Goal: Task Accomplishment & Management: Manage account settings

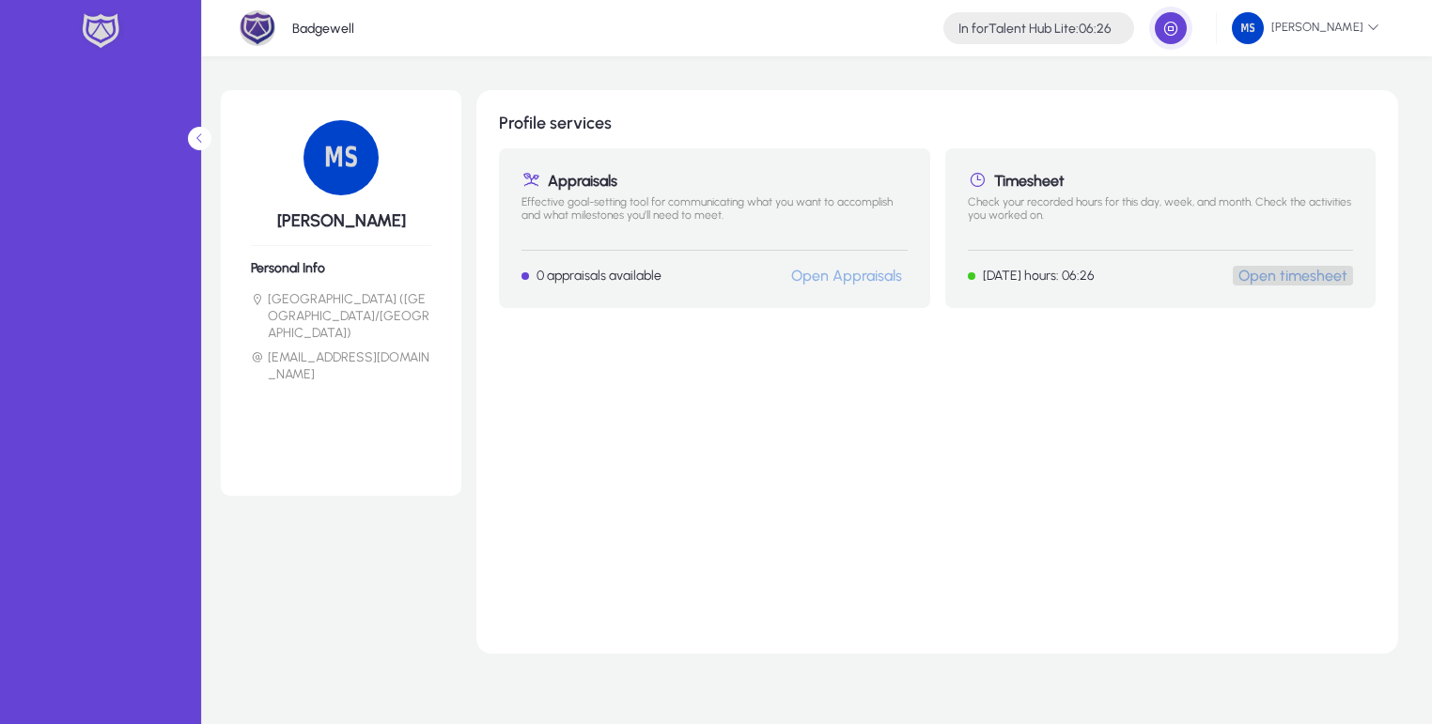
click at [1313, 285] on button "Open timesheet" at bounding box center [1292, 276] width 120 height 20
click at [1300, 279] on link "Open timesheet" at bounding box center [1292, 276] width 109 height 18
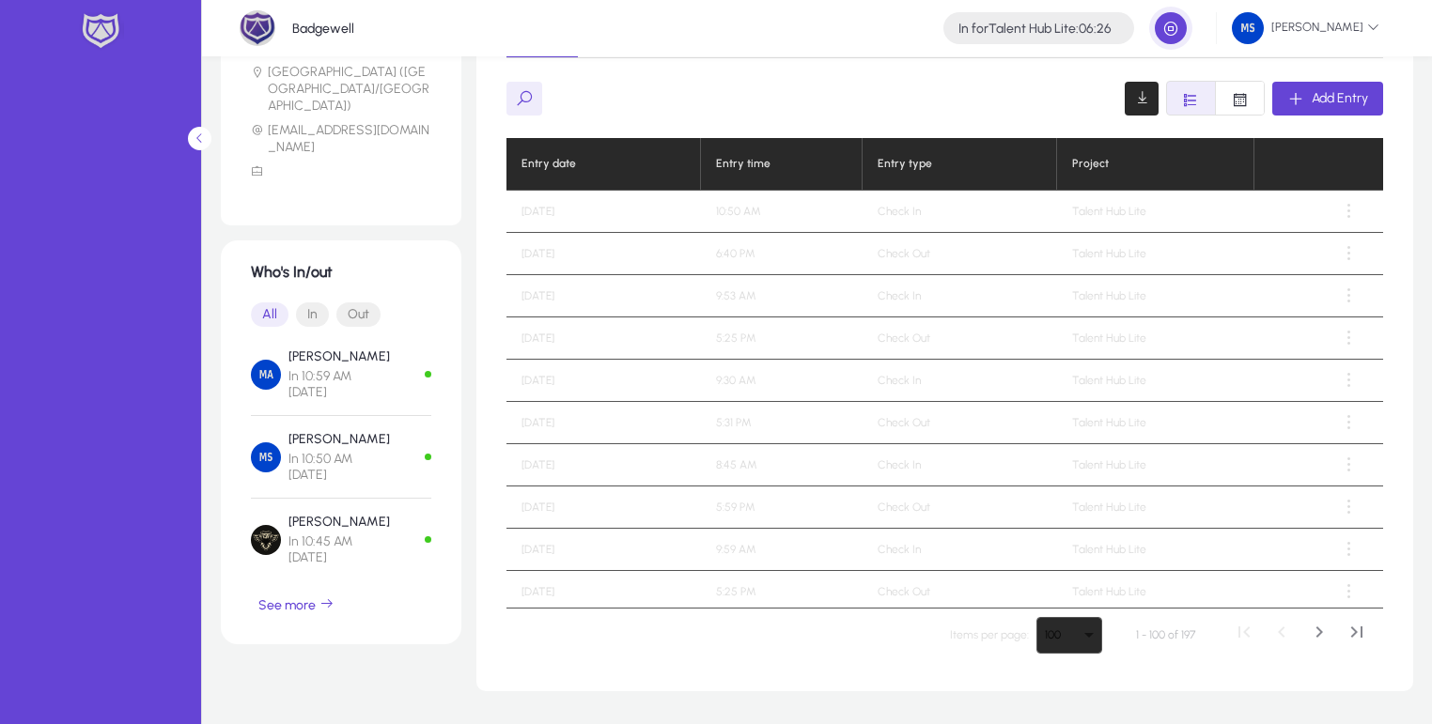
scroll to position [361, 0]
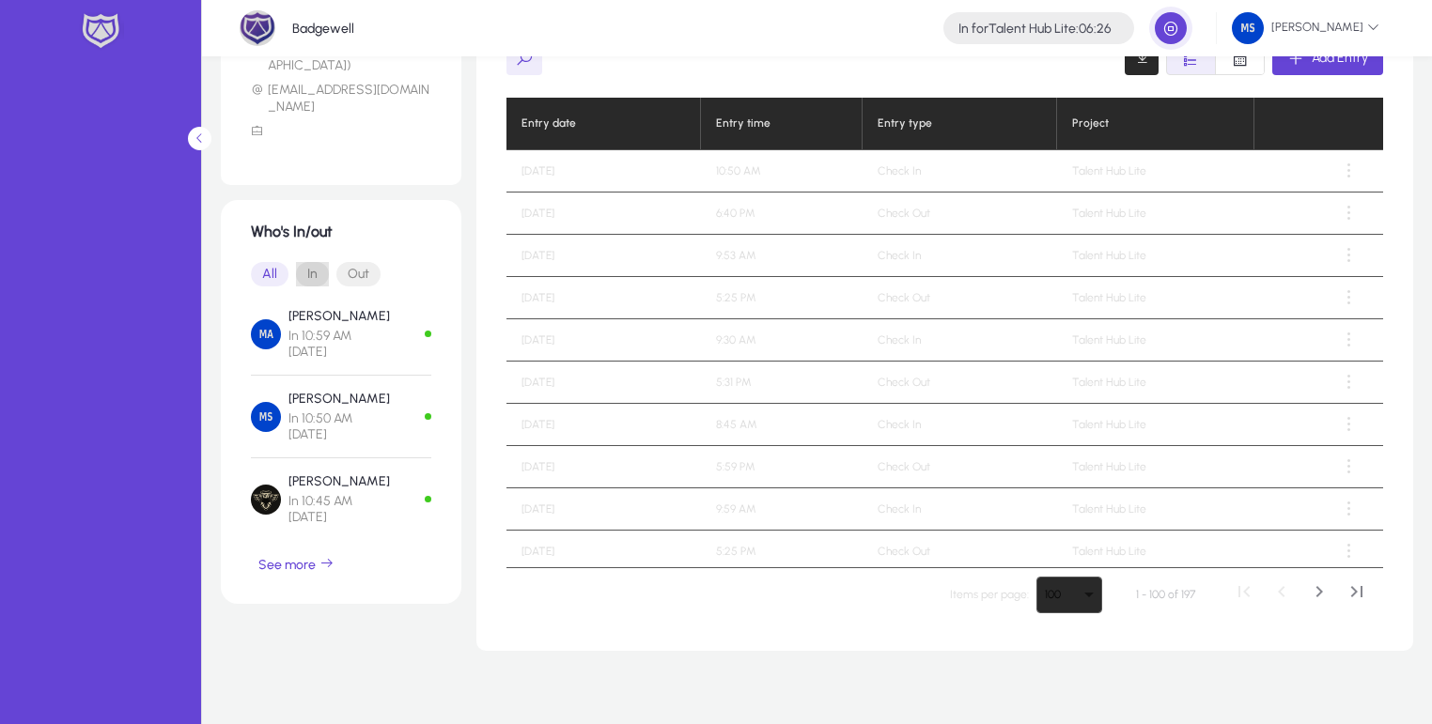
click at [319, 262] on span "In" at bounding box center [312, 274] width 33 height 24
click at [372, 262] on span "Out" at bounding box center [358, 274] width 44 height 24
click at [298, 262] on span "In" at bounding box center [312, 274] width 33 height 24
click at [328, 556] on icon "button" at bounding box center [326, 563] width 15 height 15
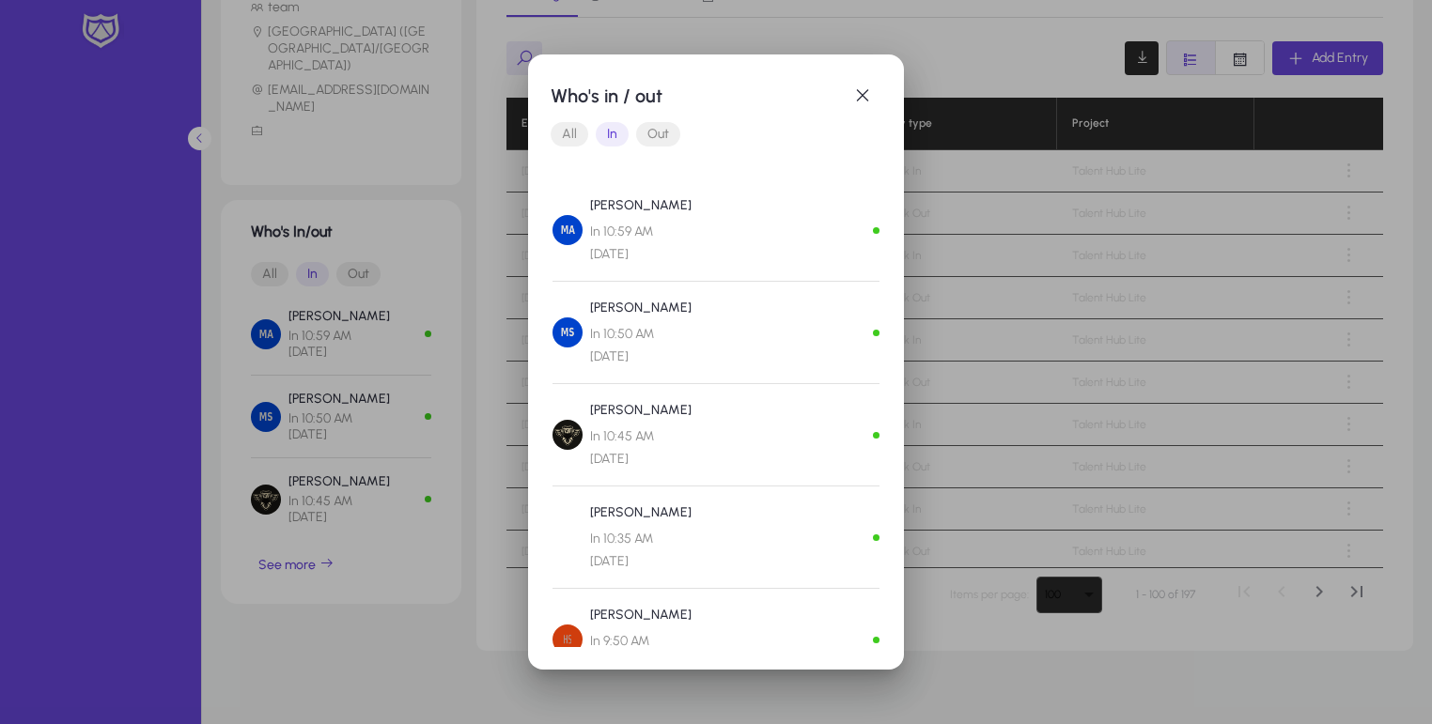
scroll to position [0, 0]
click at [654, 132] on span "Out" at bounding box center [658, 134] width 44 height 24
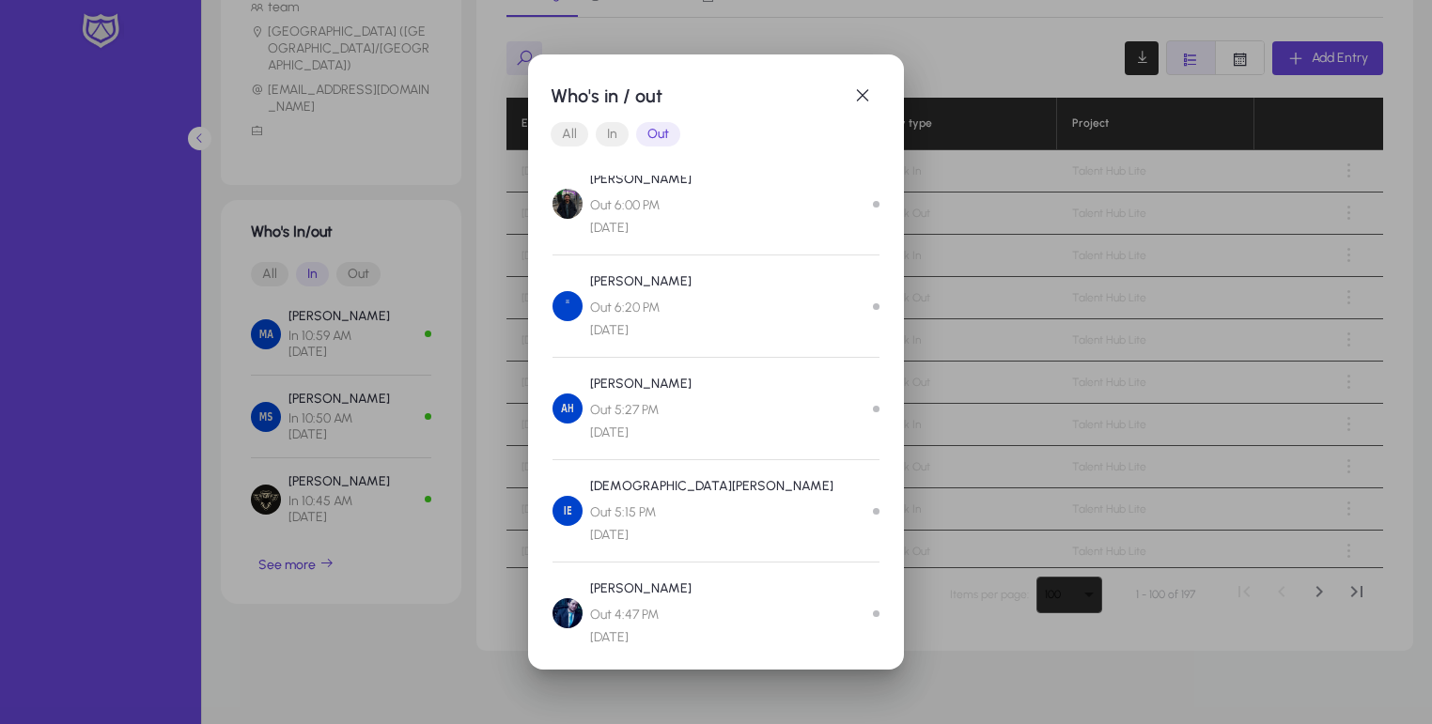
scroll to position [545, 0]
click at [607, 128] on span "In" at bounding box center [612, 134] width 33 height 24
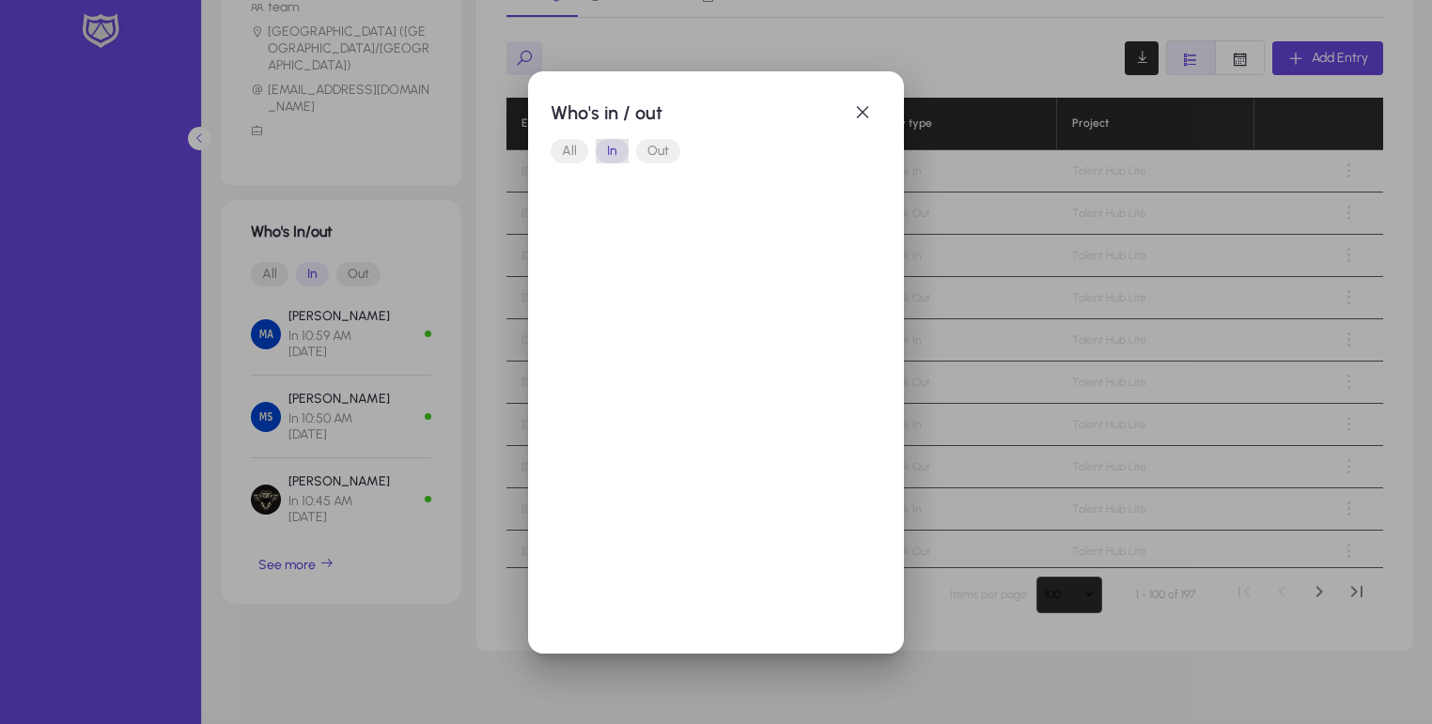
scroll to position [0, 0]
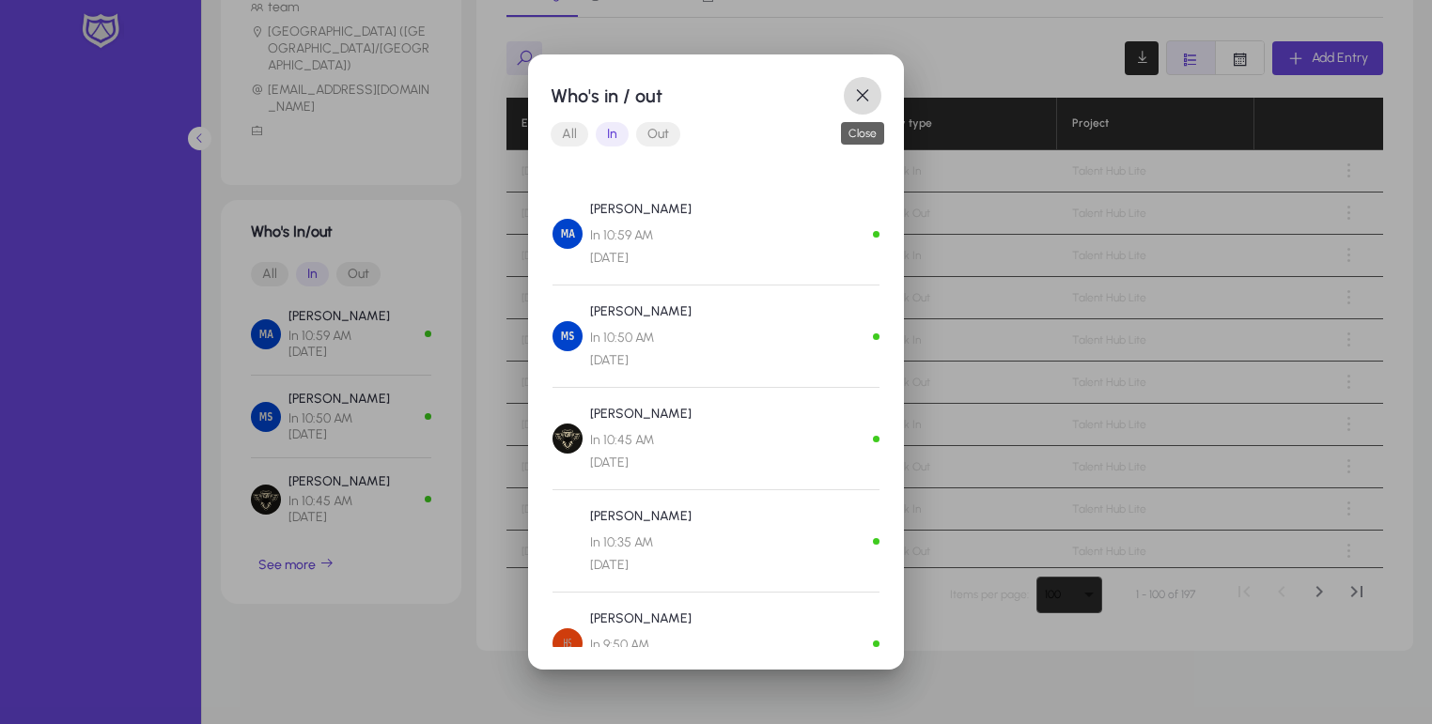
click at [867, 101] on span "button" at bounding box center [863, 96] width 38 height 38
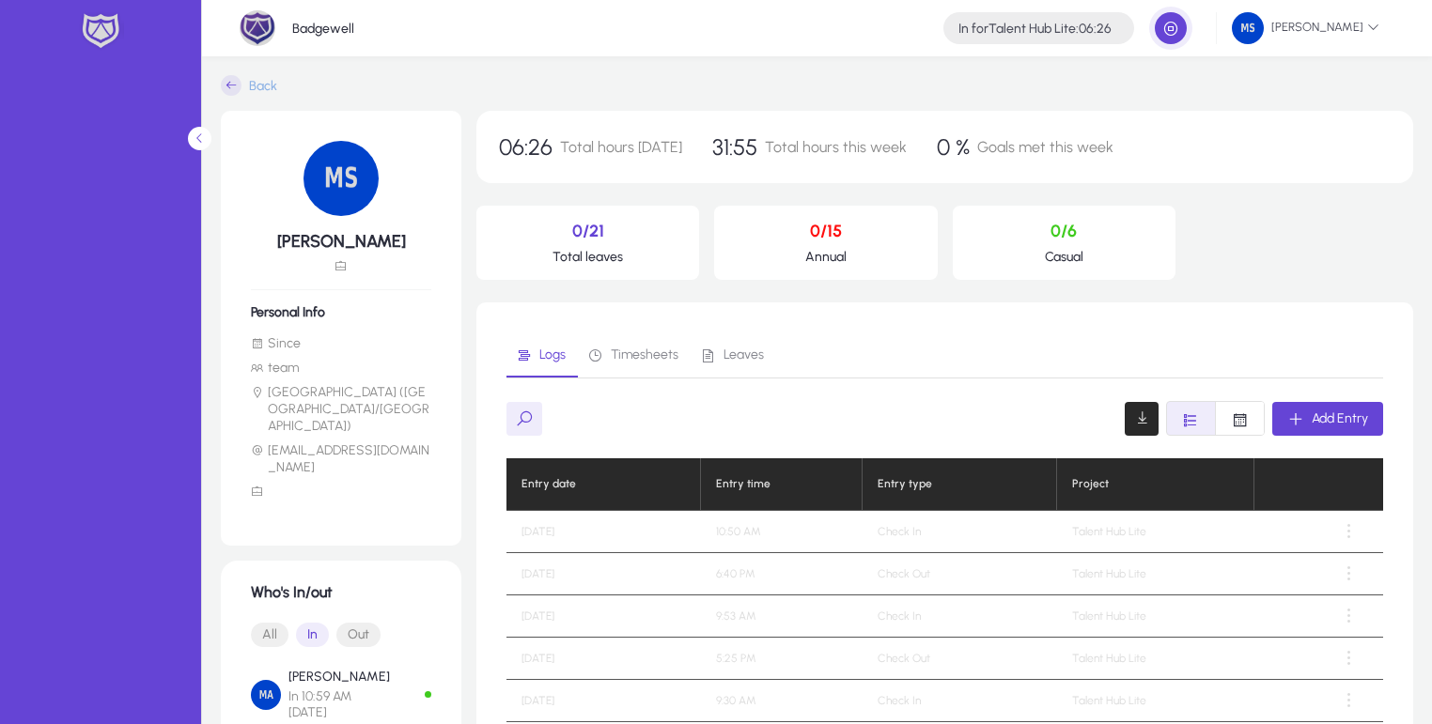
click at [322, 243] on h5 "[PERSON_NAME]" at bounding box center [341, 241] width 180 height 21
click at [363, 231] on h5 "[PERSON_NAME]" at bounding box center [341, 241] width 180 height 21
drag, startPoint x: 289, startPoint y: 316, endPoint x: 353, endPoint y: 264, distance: 82.2
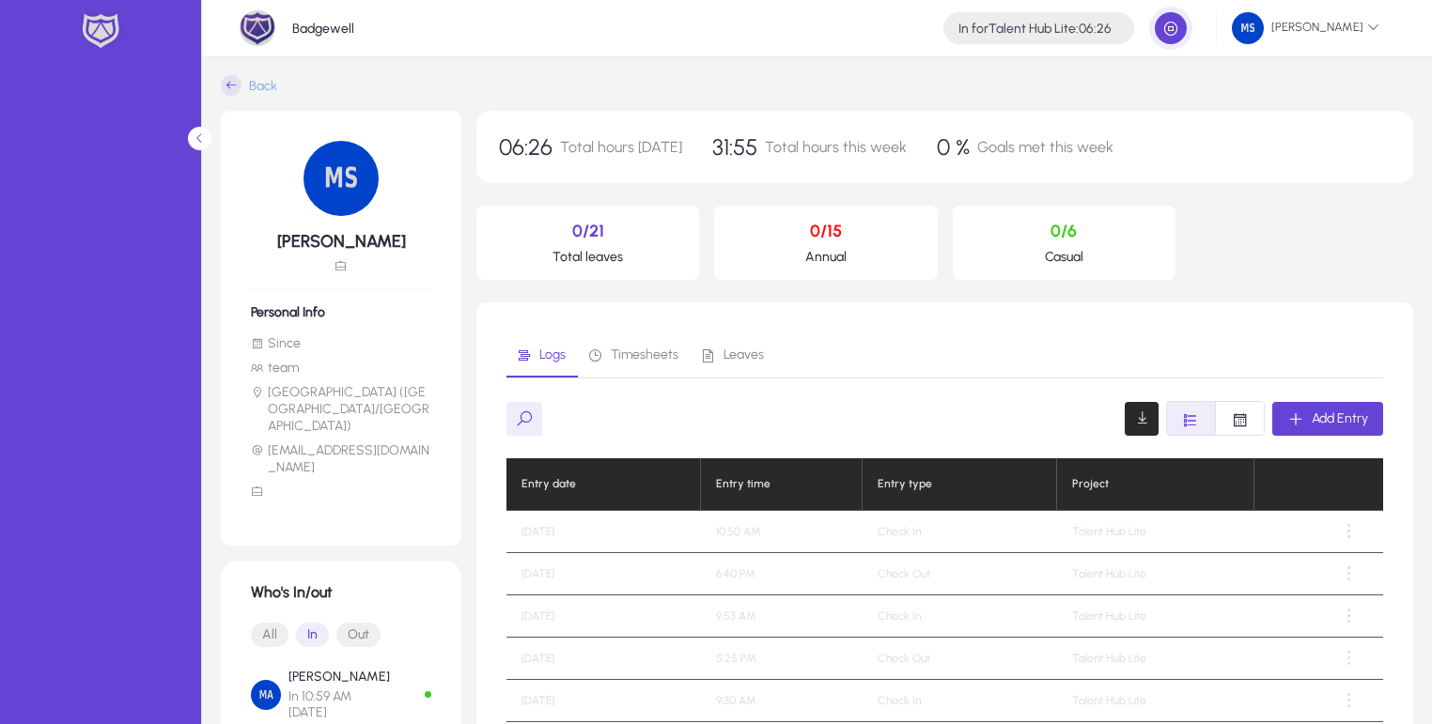
click at [289, 316] on h6 "Personal Info" at bounding box center [341, 312] width 180 height 16
click at [646, 351] on span "Timesheets" at bounding box center [645, 355] width 68 height 13
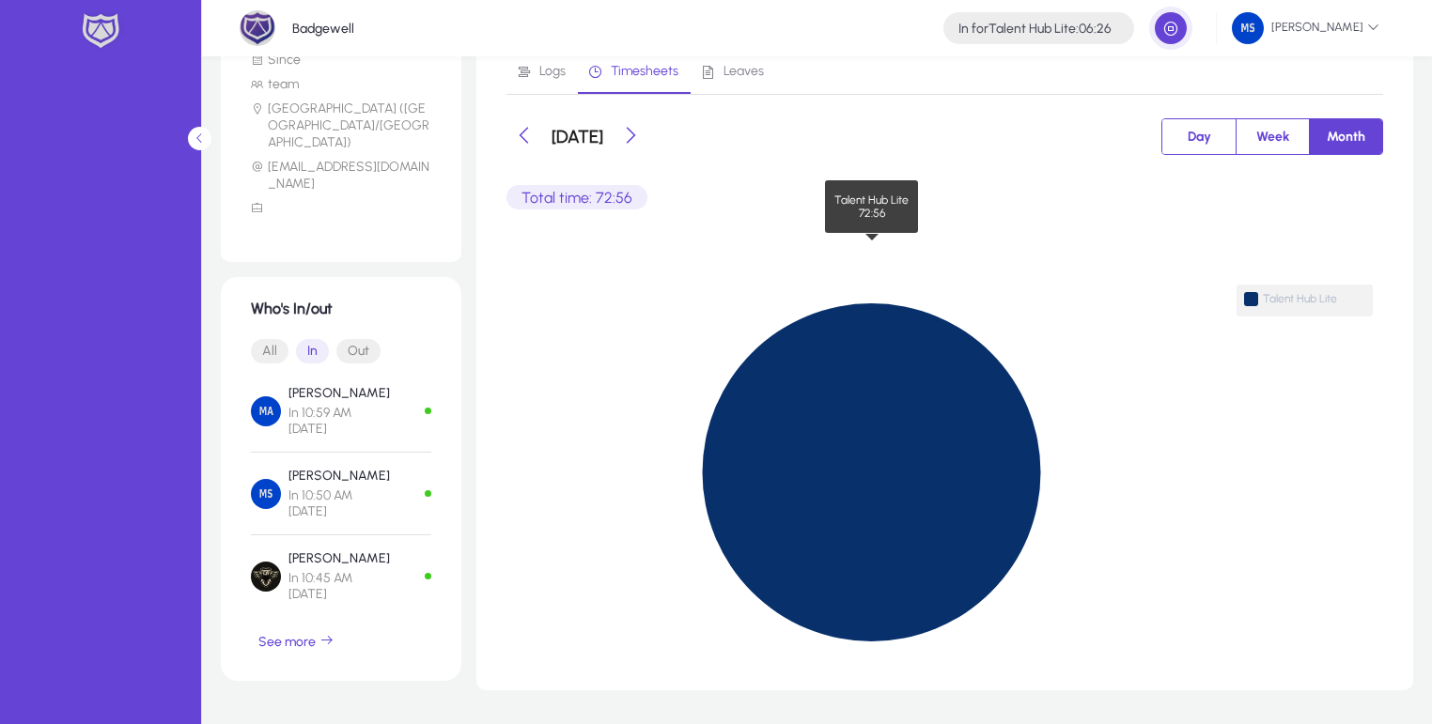
scroll to position [253, 0]
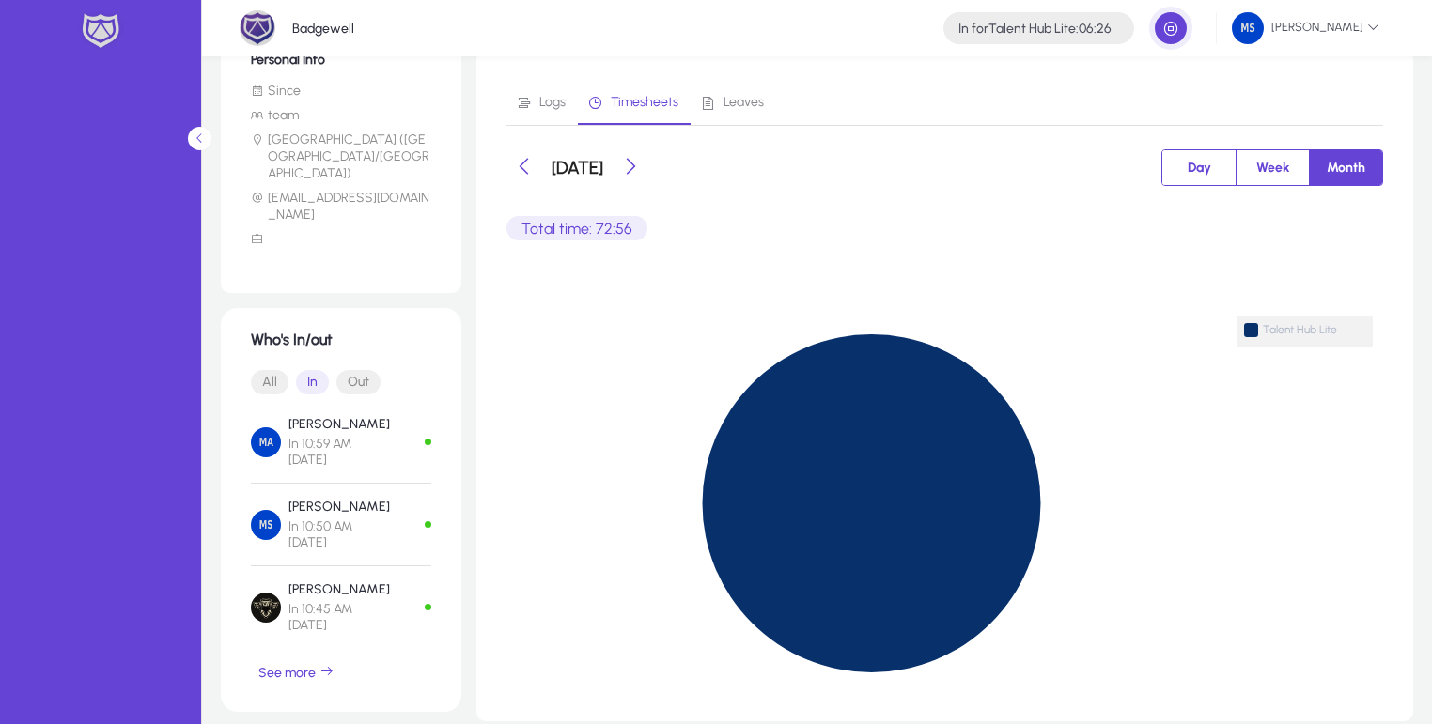
click at [1162, 165] on button "Day" at bounding box center [1198, 167] width 73 height 35
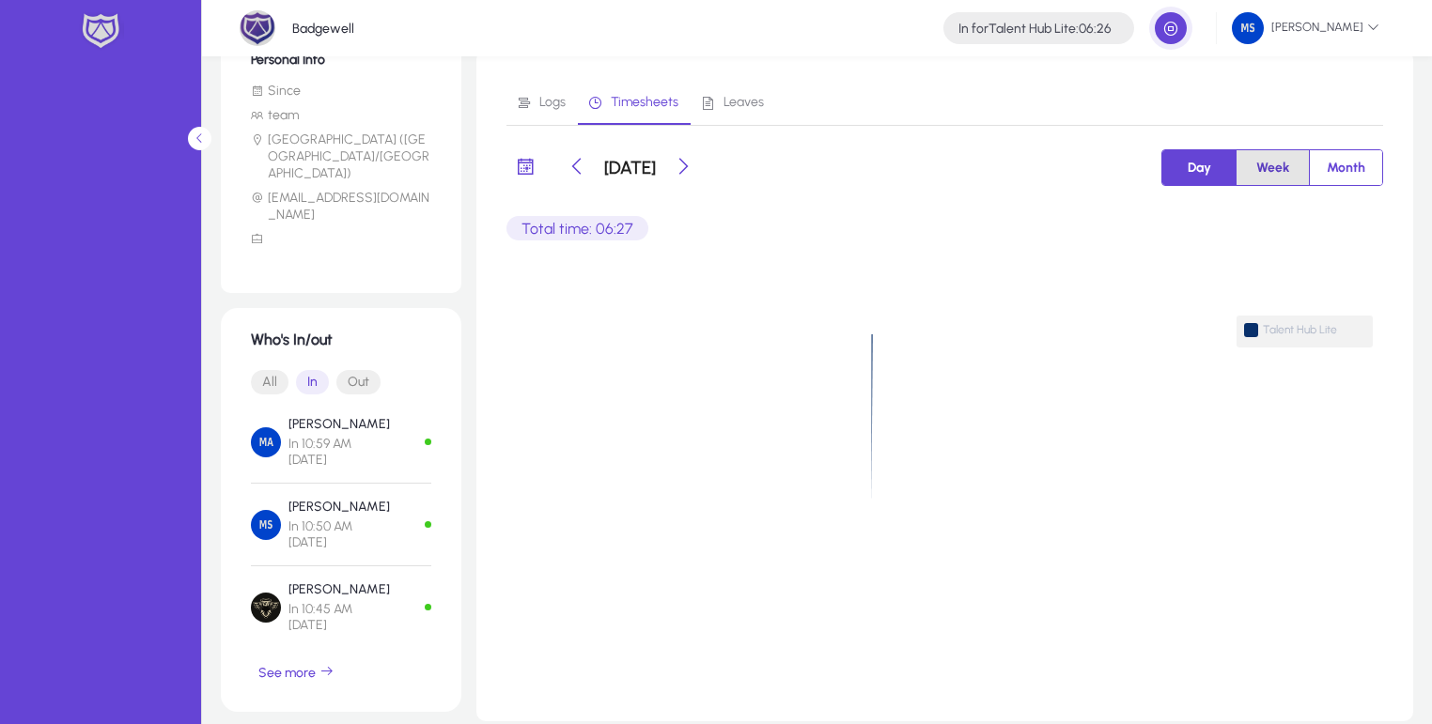
click at [1239, 174] on button "Week" at bounding box center [1272, 167] width 72 height 35
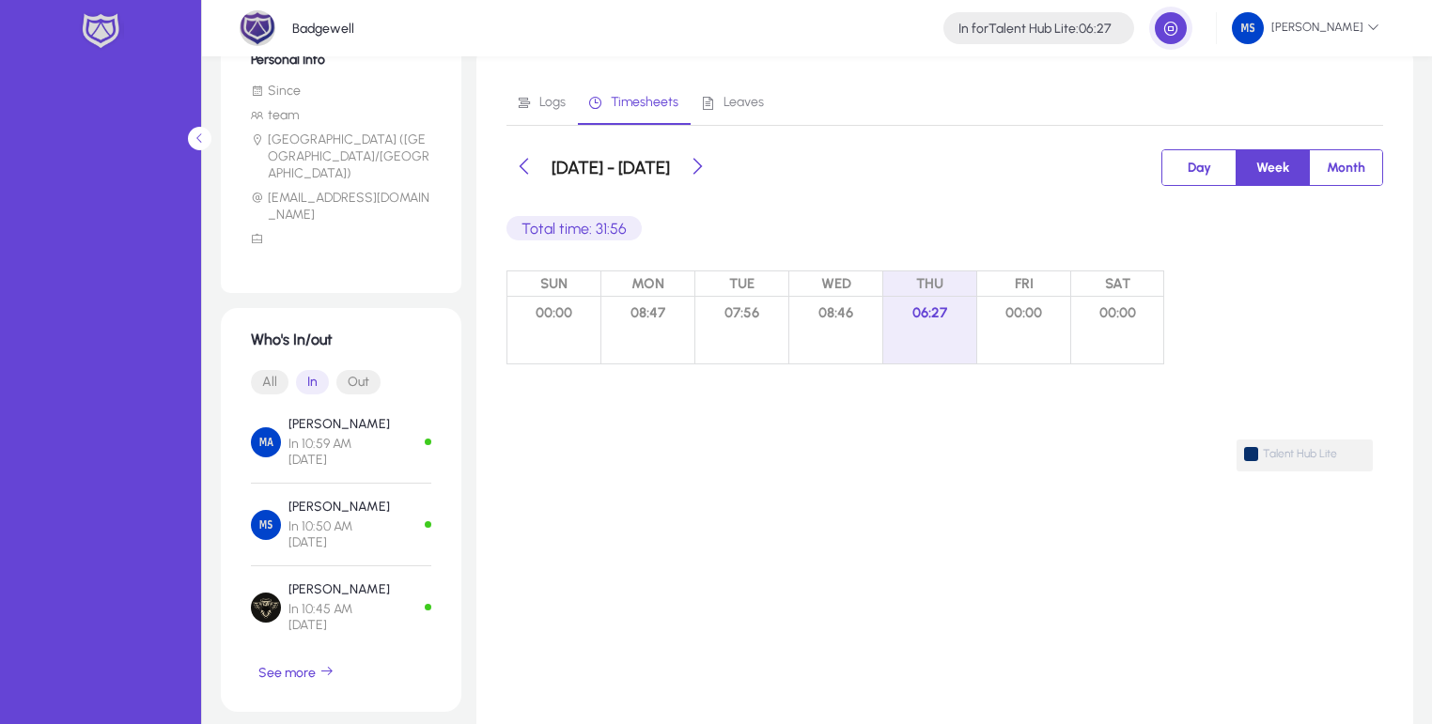
click at [1221, 171] on span "Day" at bounding box center [1199, 167] width 46 height 35
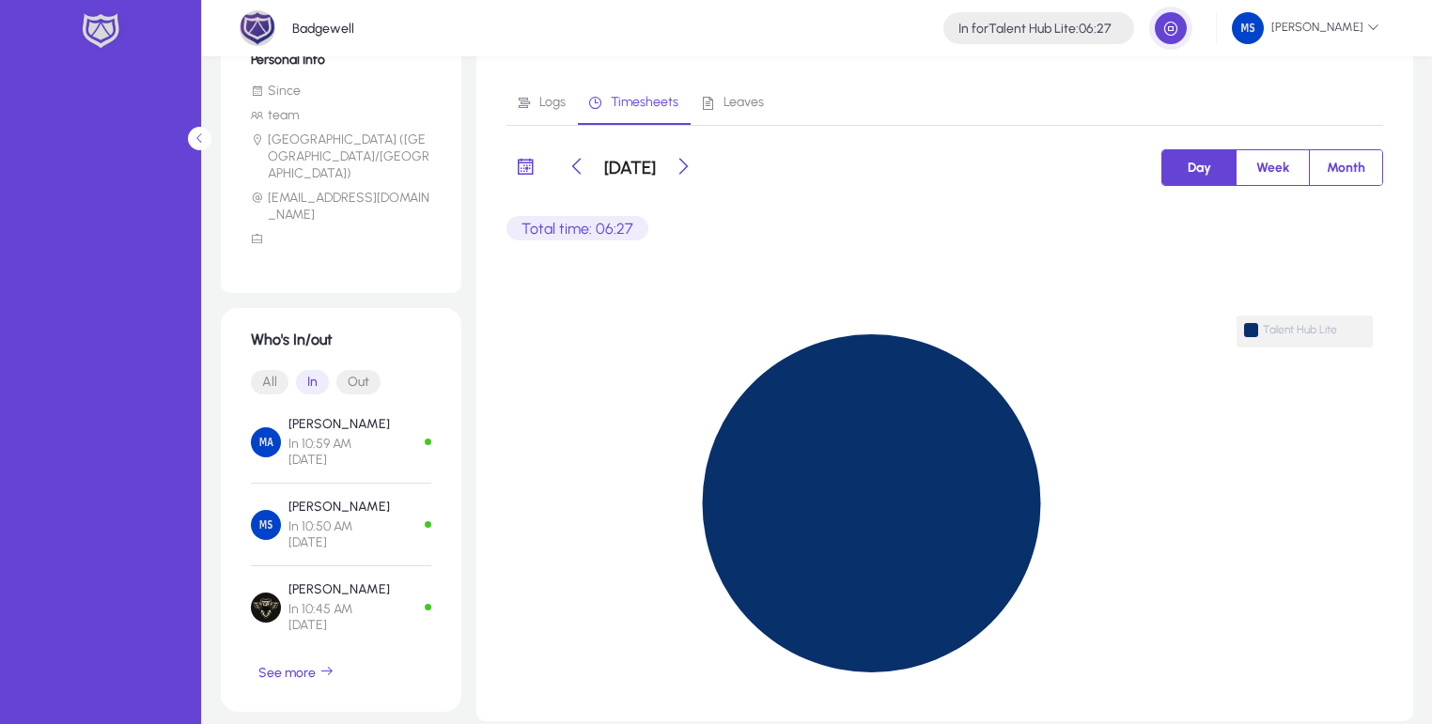
click at [1309, 158] on mat-button-toggle "Month" at bounding box center [1345, 167] width 73 height 35
click at [1289, 162] on span "Week" at bounding box center [1272, 167] width 55 height 35
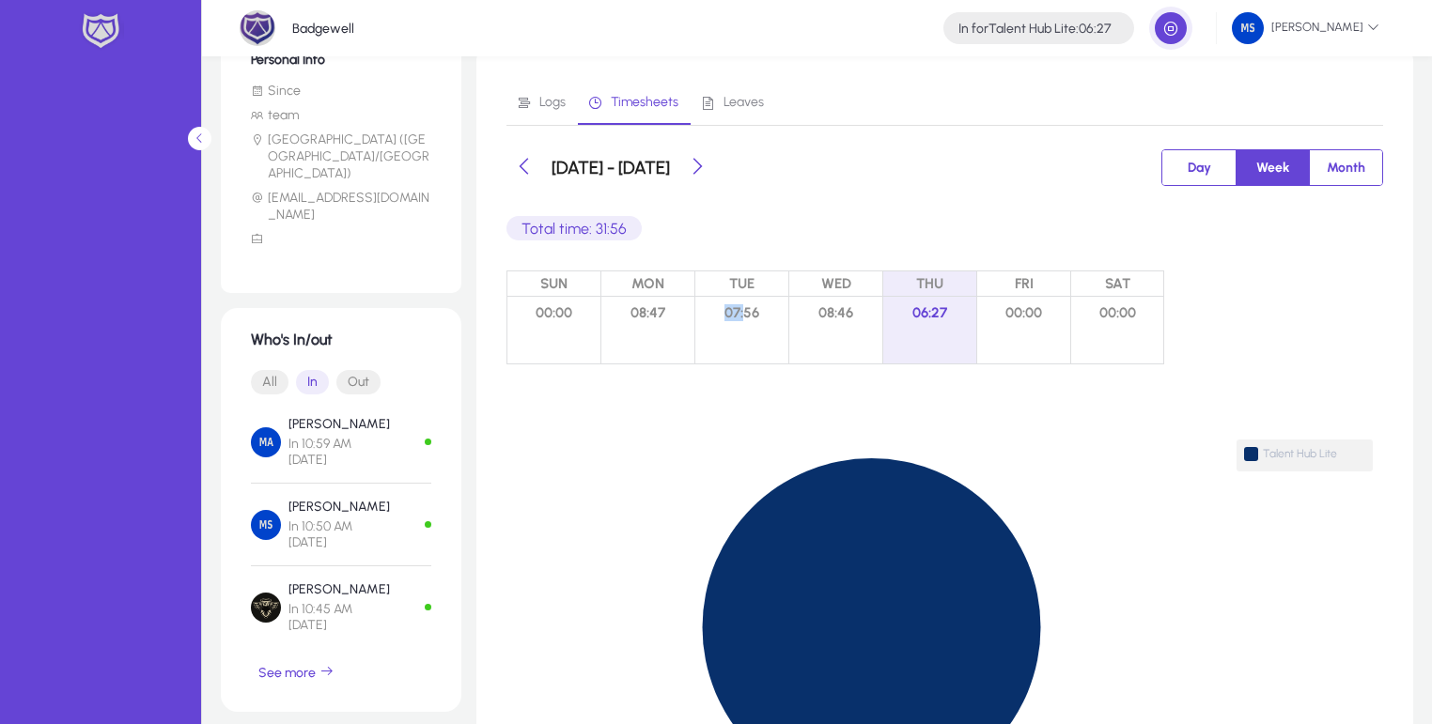
drag, startPoint x: 736, startPoint y: 316, endPoint x: 747, endPoint y: 316, distance: 11.3
click at [747, 316] on span "07:56" at bounding box center [741, 313] width 93 height 32
click at [752, 314] on span "07:56" at bounding box center [741, 313] width 93 height 32
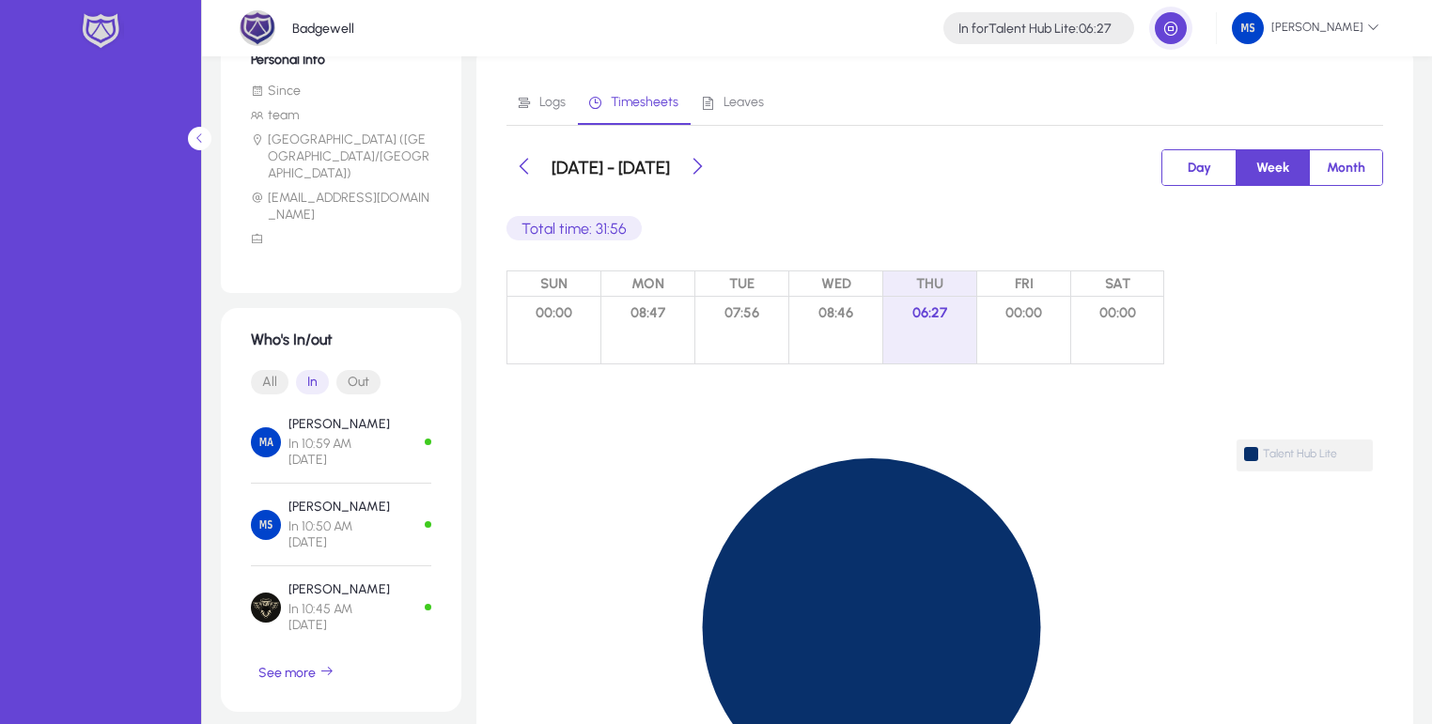
click at [844, 311] on span "08:46" at bounding box center [835, 313] width 93 height 32
drag, startPoint x: 844, startPoint y: 311, endPoint x: 905, endPoint y: 312, distance: 60.1
click at [845, 312] on span "08:46" at bounding box center [835, 313] width 93 height 32
click at [906, 312] on span "06:27" at bounding box center [929, 313] width 93 height 32
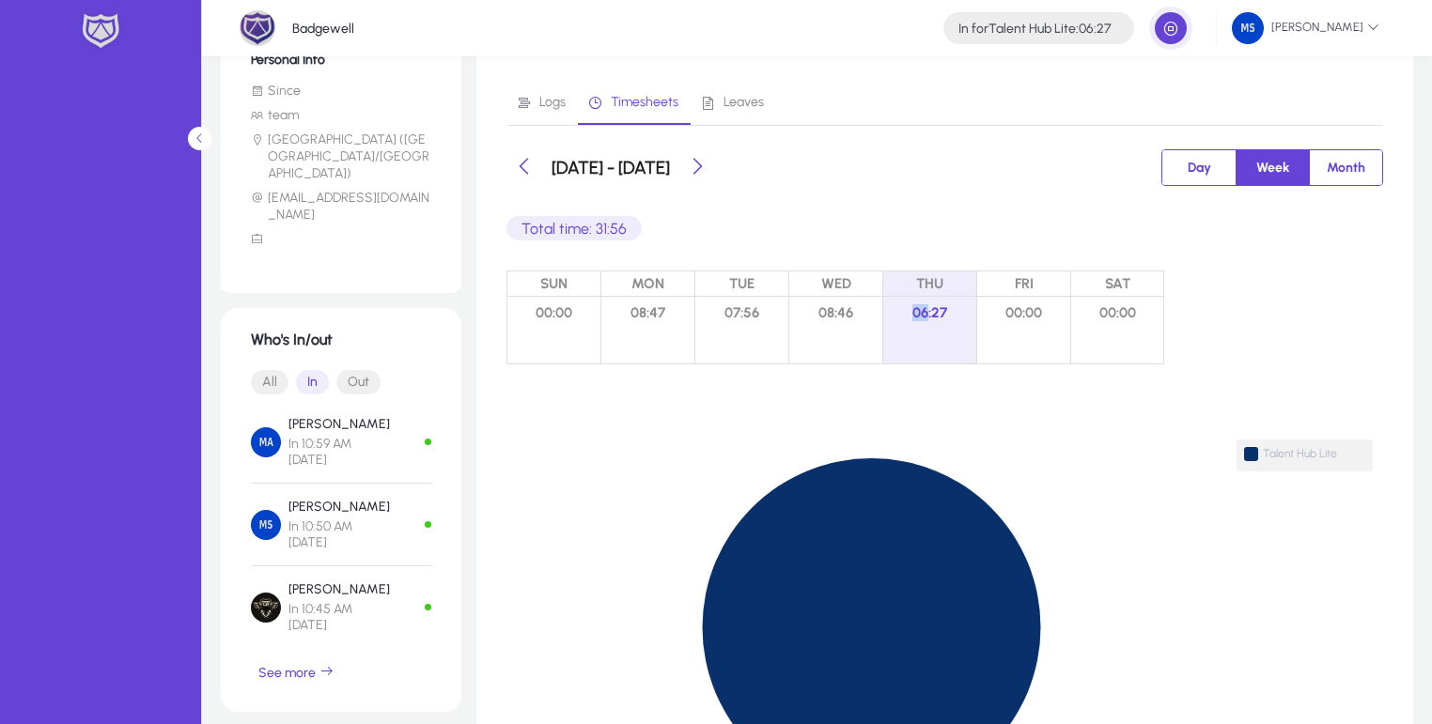
click at [906, 312] on span "06:27" at bounding box center [929, 313] width 93 height 32
click at [1078, 322] on span "00:00" at bounding box center [1117, 313] width 92 height 32
click at [1010, 304] on span "00:00" at bounding box center [1023, 313] width 93 height 32
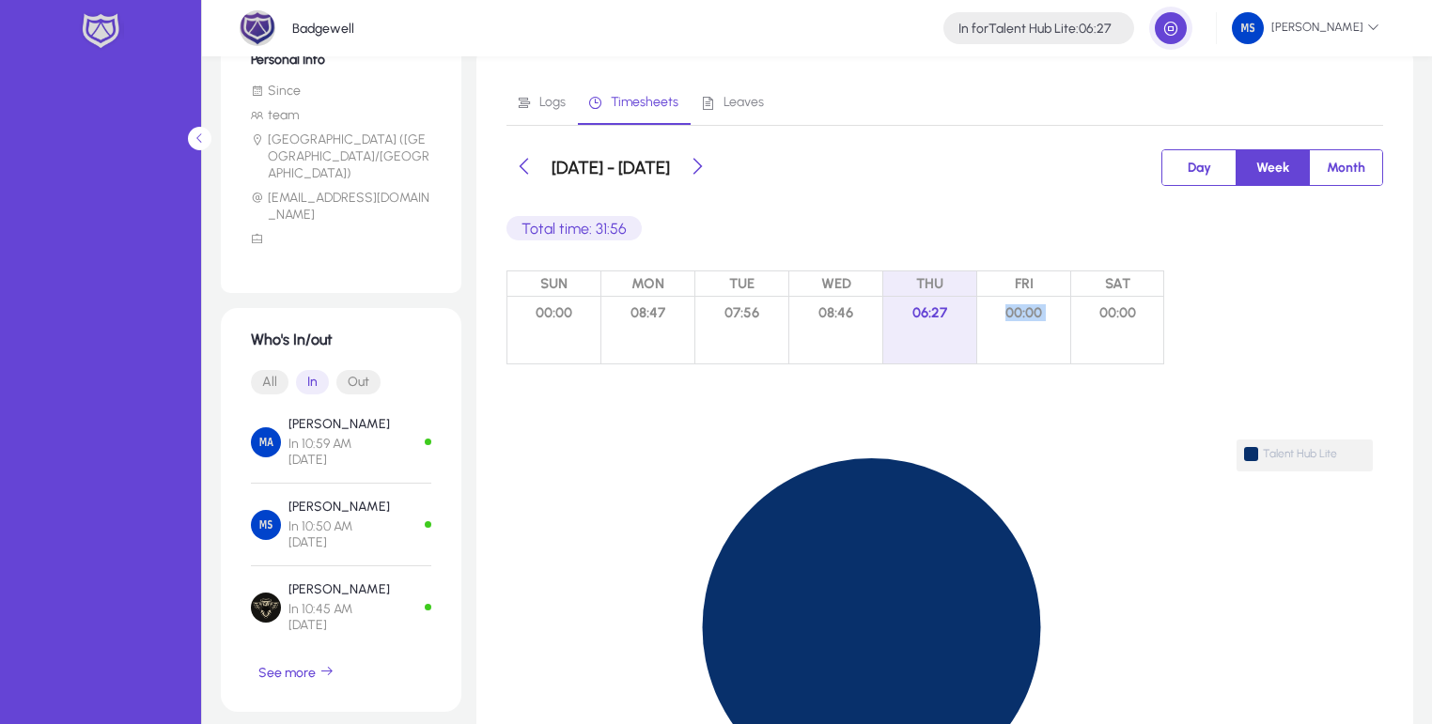
click at [1010, 304] on span "00:00" at bounding box center [1023, 313] width 93 height 32
click at [1046, 308] on span "00:00" at bounding box center [1023, 313] width 93 height 32
click at [1108, 309] on span "00:00" at bounding box center [1117, 313] width 92 height 32
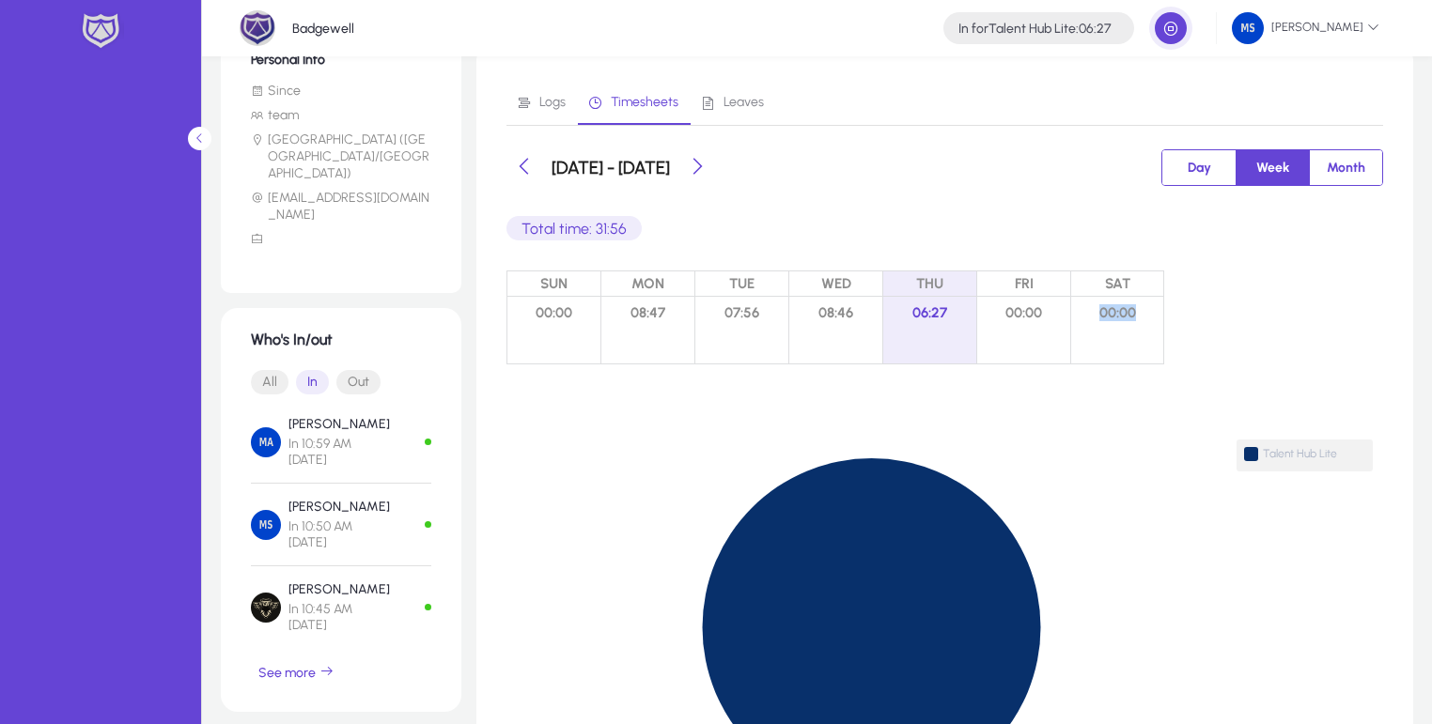
click at [1126, 311] on span "00:00" at bounding box center [1117, 313] width 92 height 32
click at [658, 317] on span "08:47" at bounding box center [647, 313] width 93 height 32
click at [678, 312] on span "08:47" at bounding box center [647, 313] width 93 height 32
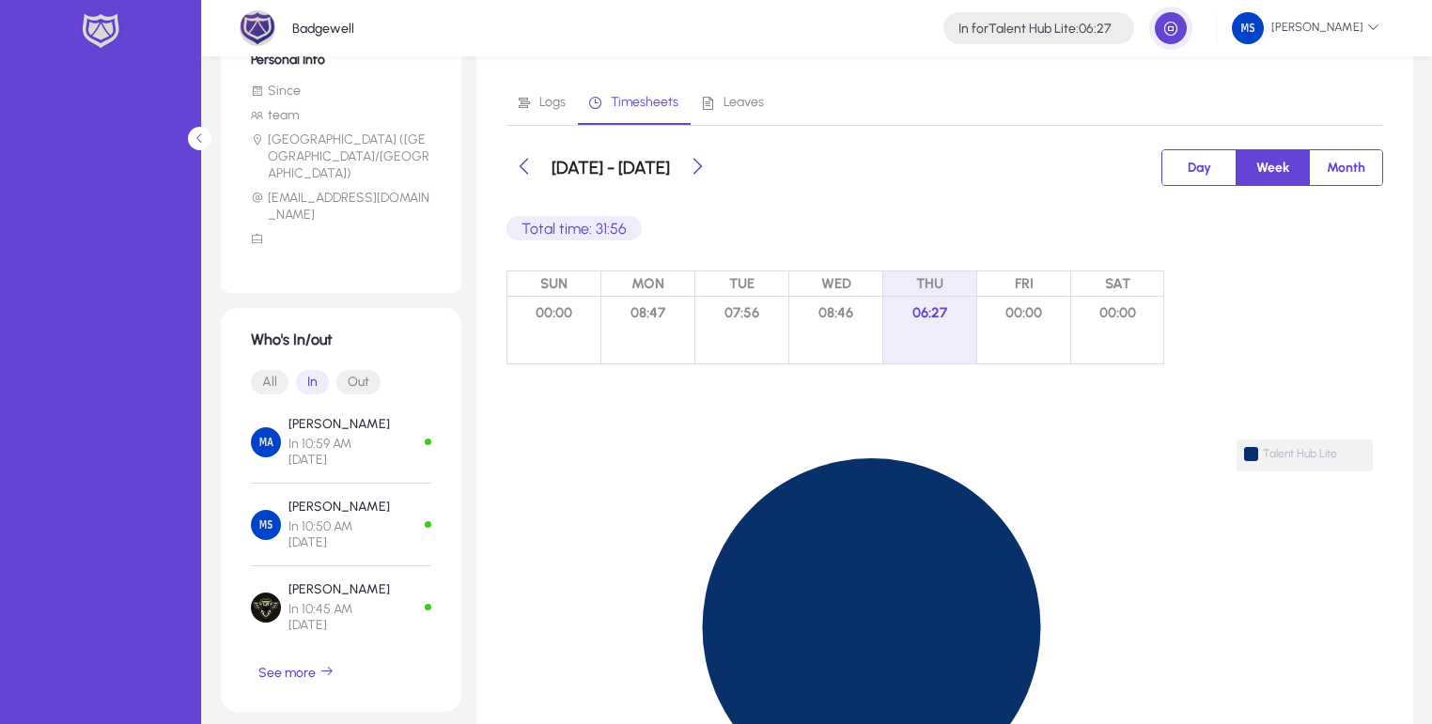
click at [814, 314] on span "08:46" at bounding box center [835, 313] width 93 height 32
click at [825, 311] on span "08:46" at bounding box center [835, 313] width 93 height 32
click at [856, 311] on span "08:46" at bounding box center [835, 313] width 93 height 32
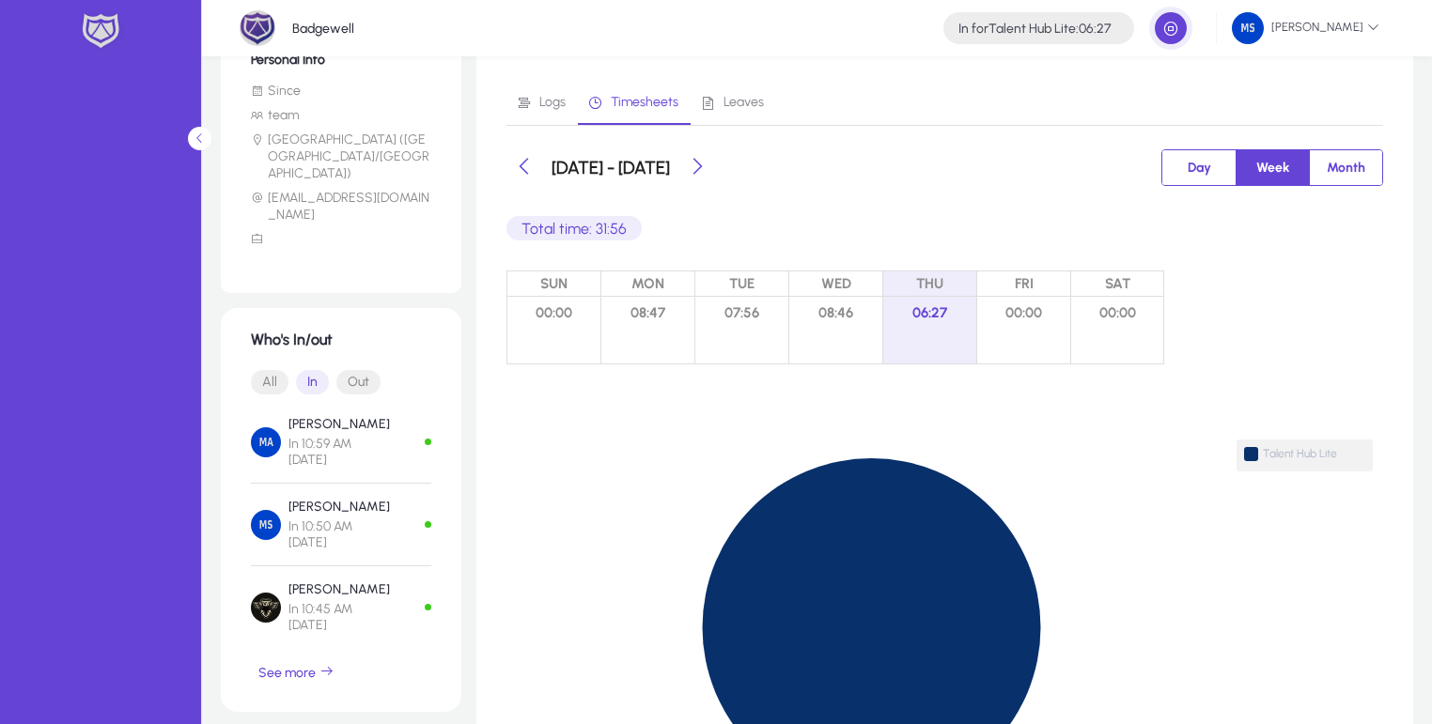
click at [844, 311] on span "08:46" at bounding box center [835, 313] width 93 height 32
click at [877, 302] on span "08:46" at bounding box center [835, 313] width 93 height 32
click at [1191, 165] on span "Day" at bounding box center [1199, 167] width 46 height 35
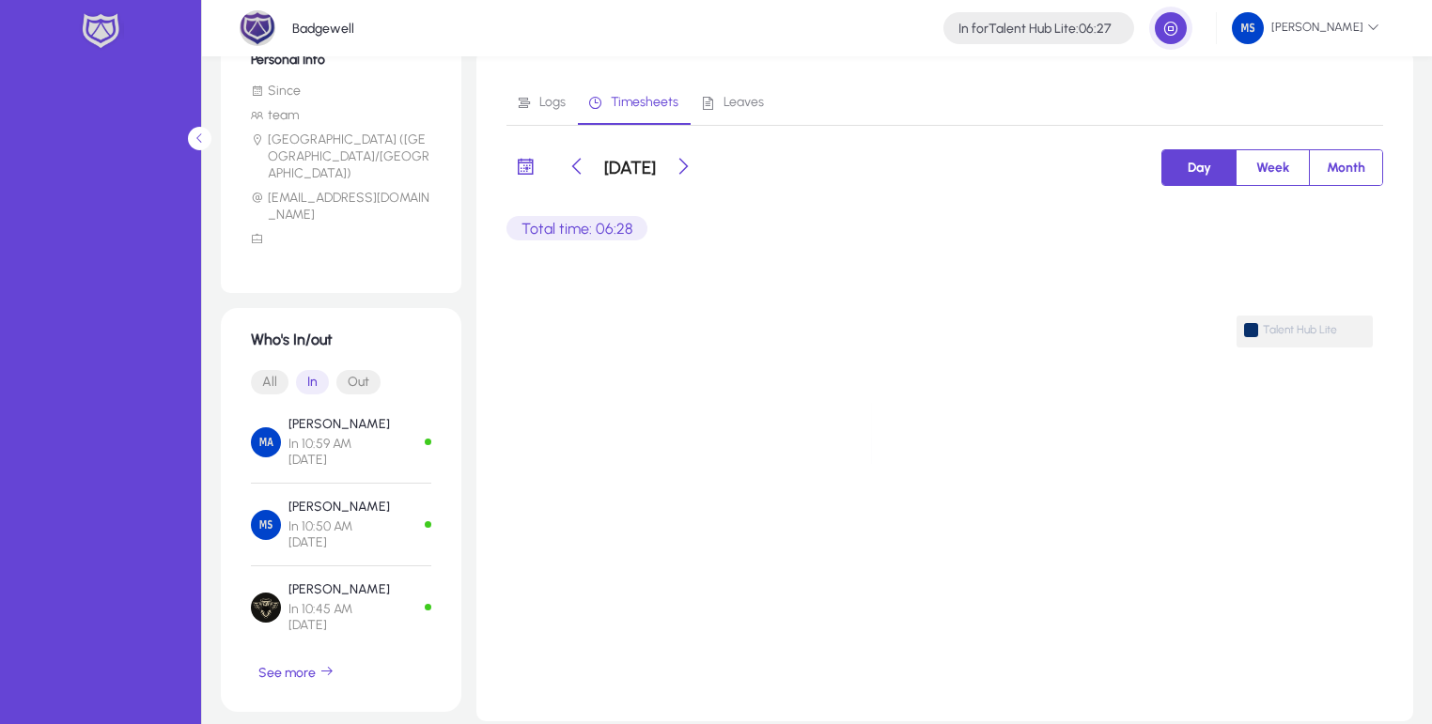
scroll to position [0, 0]
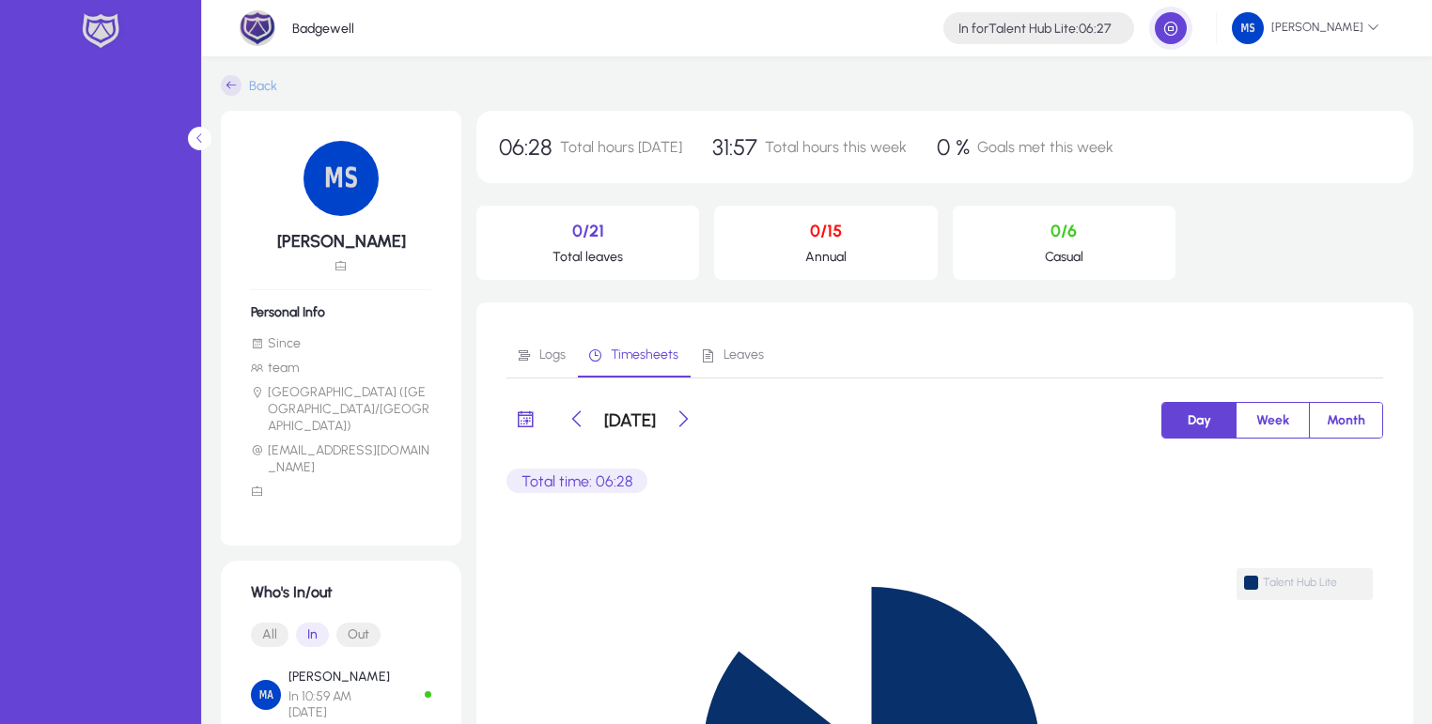
click at [540, 357] on span "Logs" at bounding box center [552, 355] width 26 height 13
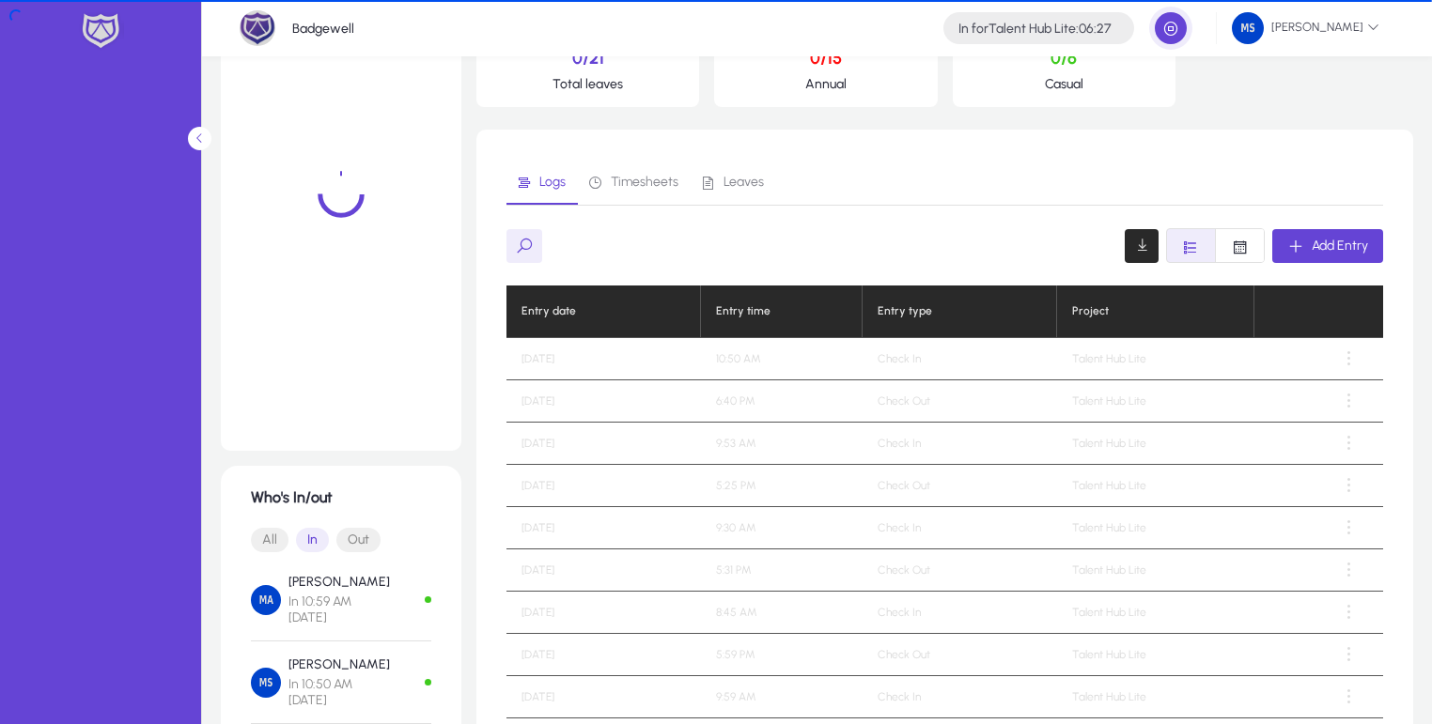
scroll to position [180, 0]
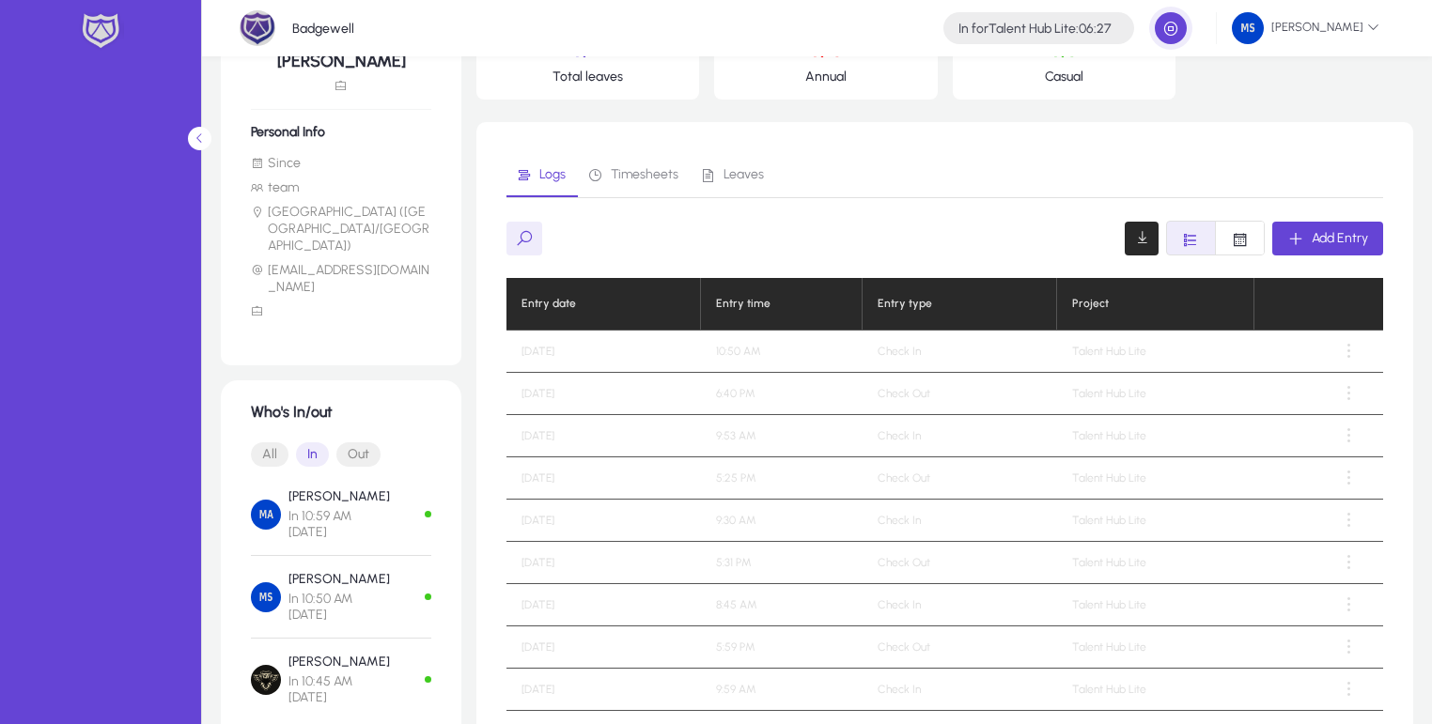
drag, startPoint x: 740, startPoint y: 394, endPoint x: 804, endPoint y: 390, distance: 64.0
click at [804, 390] on td "6:40 PM" at bounding box center [782, 394] width 163 height 42
click at [764, 389] on td "6:40 PM" at bounding box center [782, 394] width 163 height 42
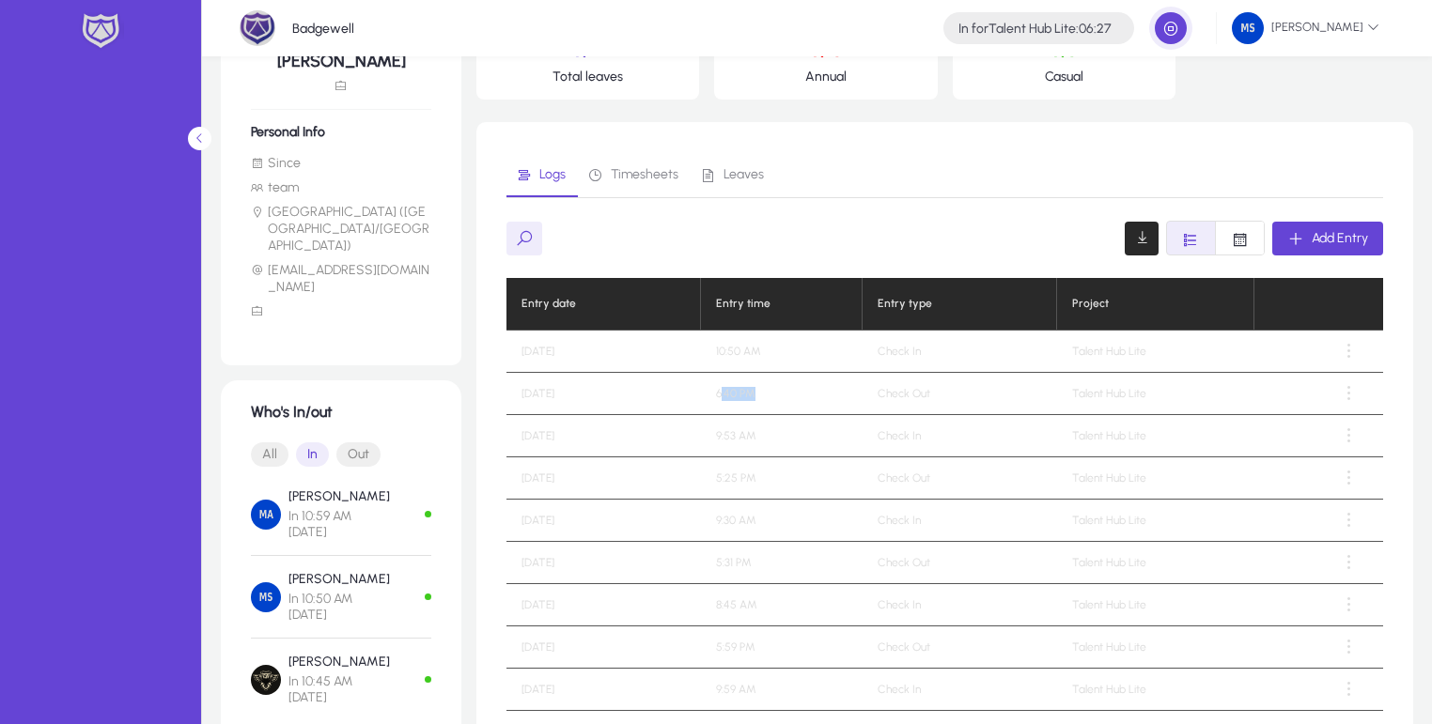
click at [779, 387] on td "6:40 PM" at bounding box center [782, 394] width 163 height 42
click at [1345, 380] on span at bounding box center [1349, 394] width 38 height 38
click at [1285, 440] on span "Edit" at bounding box center [1305, 439] width 75 height 17
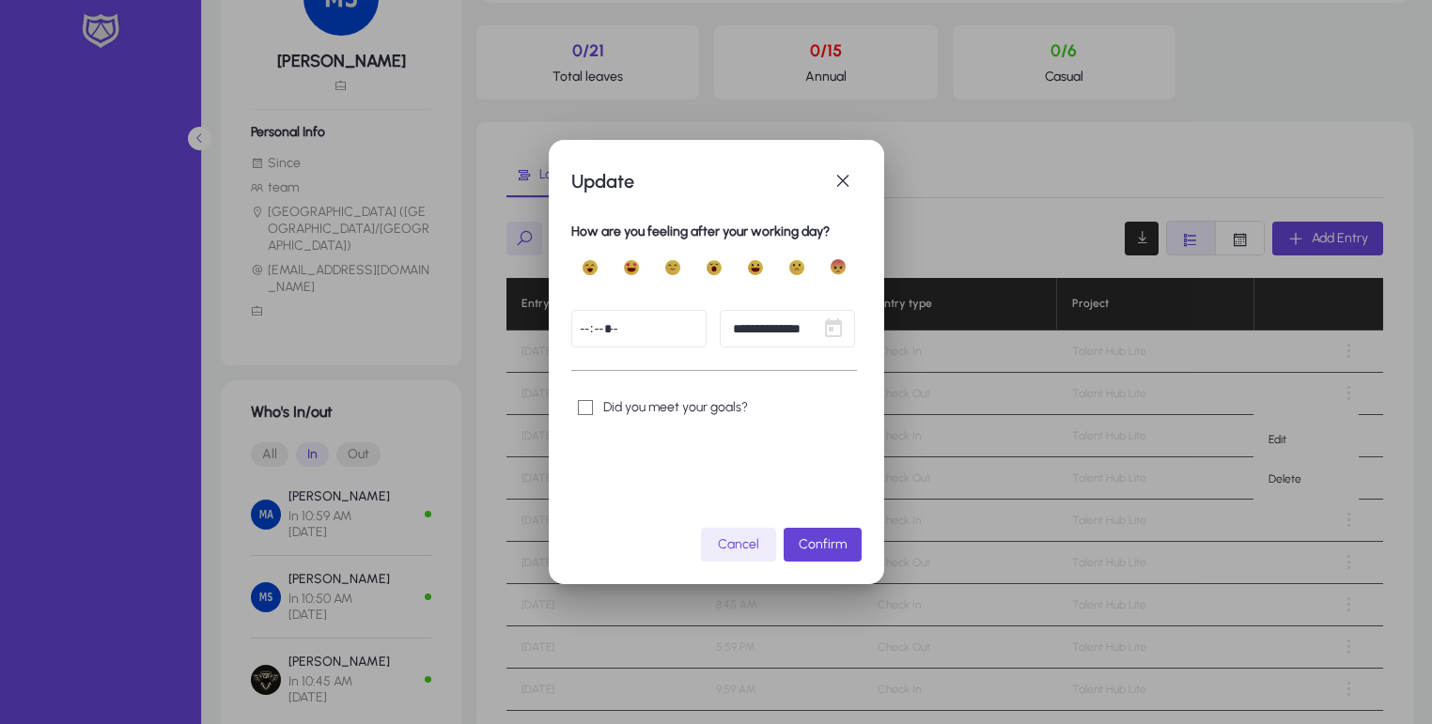
scroll to position [0, 0]
click at [684, 322] on input "*****" at bounding box center [638, 329] width 135 height 38
type input "*****"
click at [830, 544] on span "Confirm" at bounding box center [822, 544] width 48 height 16
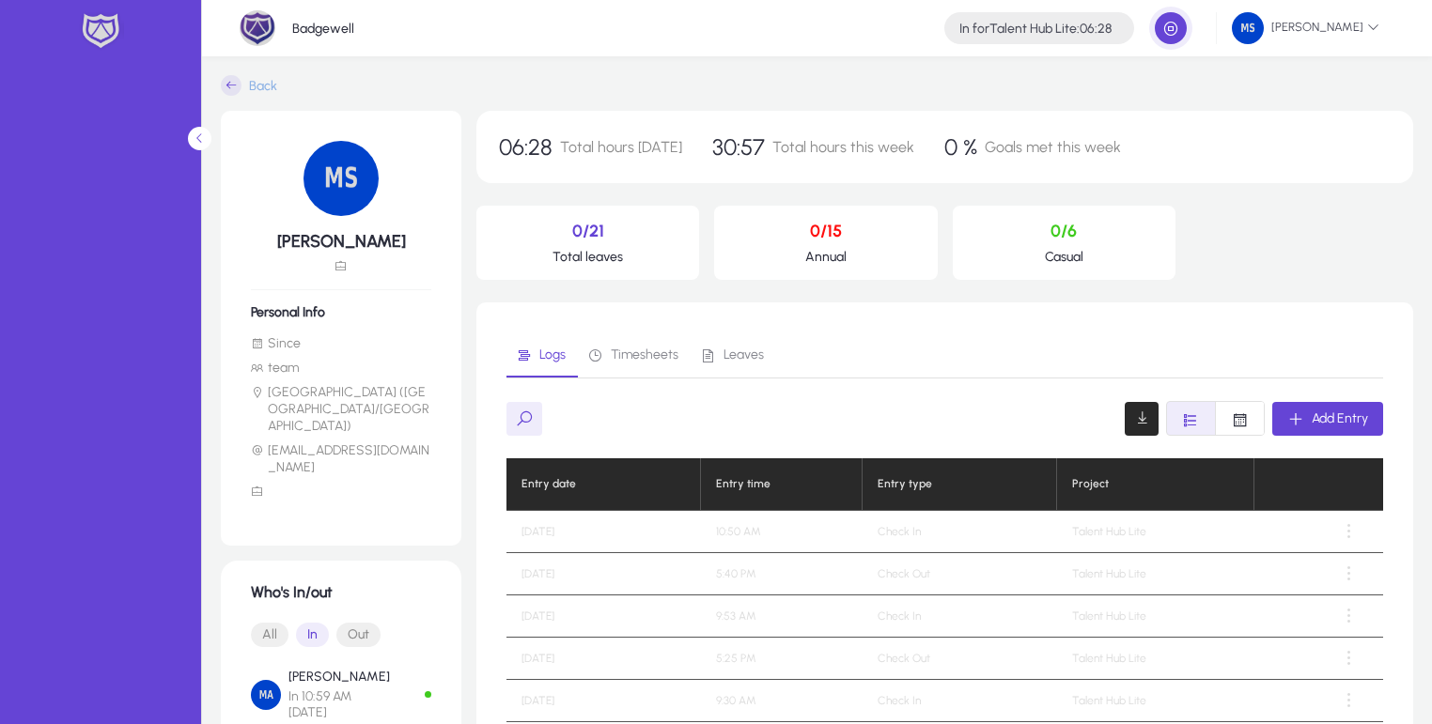
click at [663, 353] on span "Timesheets" at bounding box center [645, 355] width 68 height 13
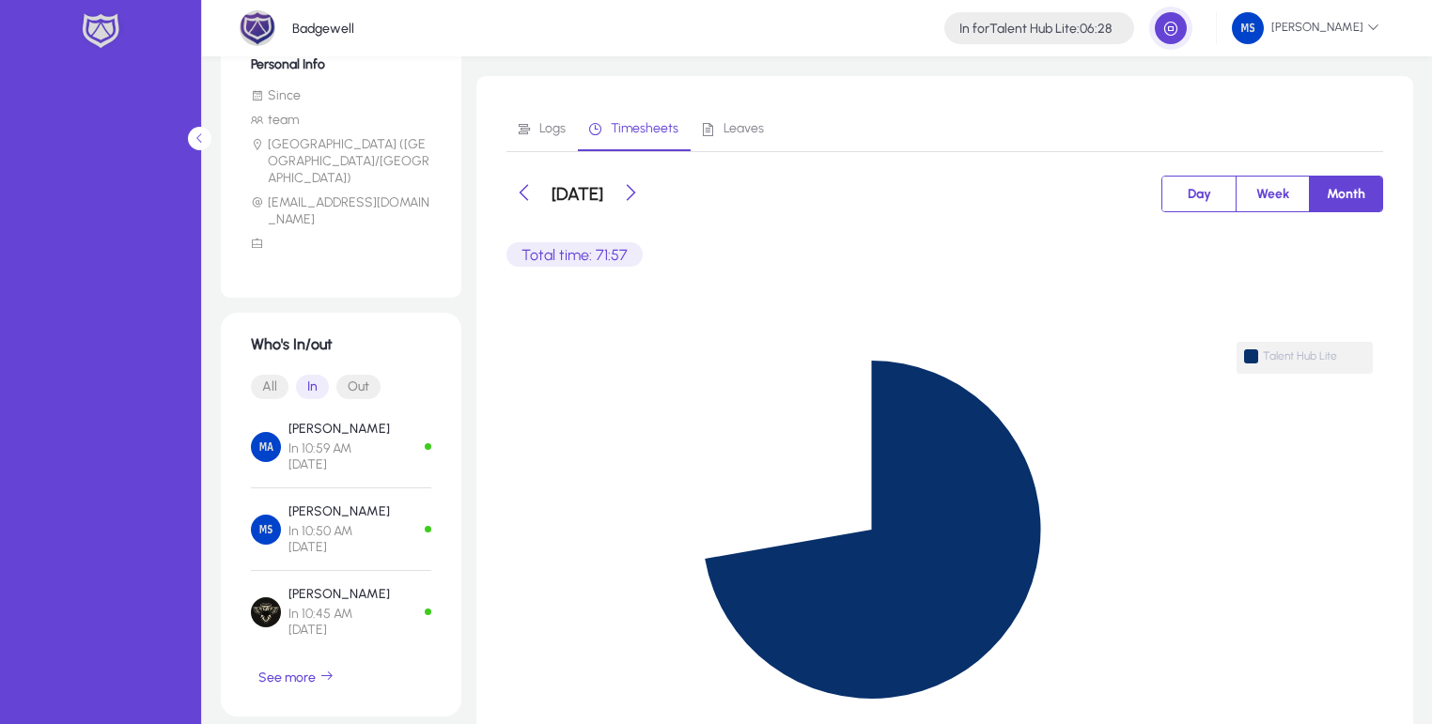
scroll to position [271, 0]
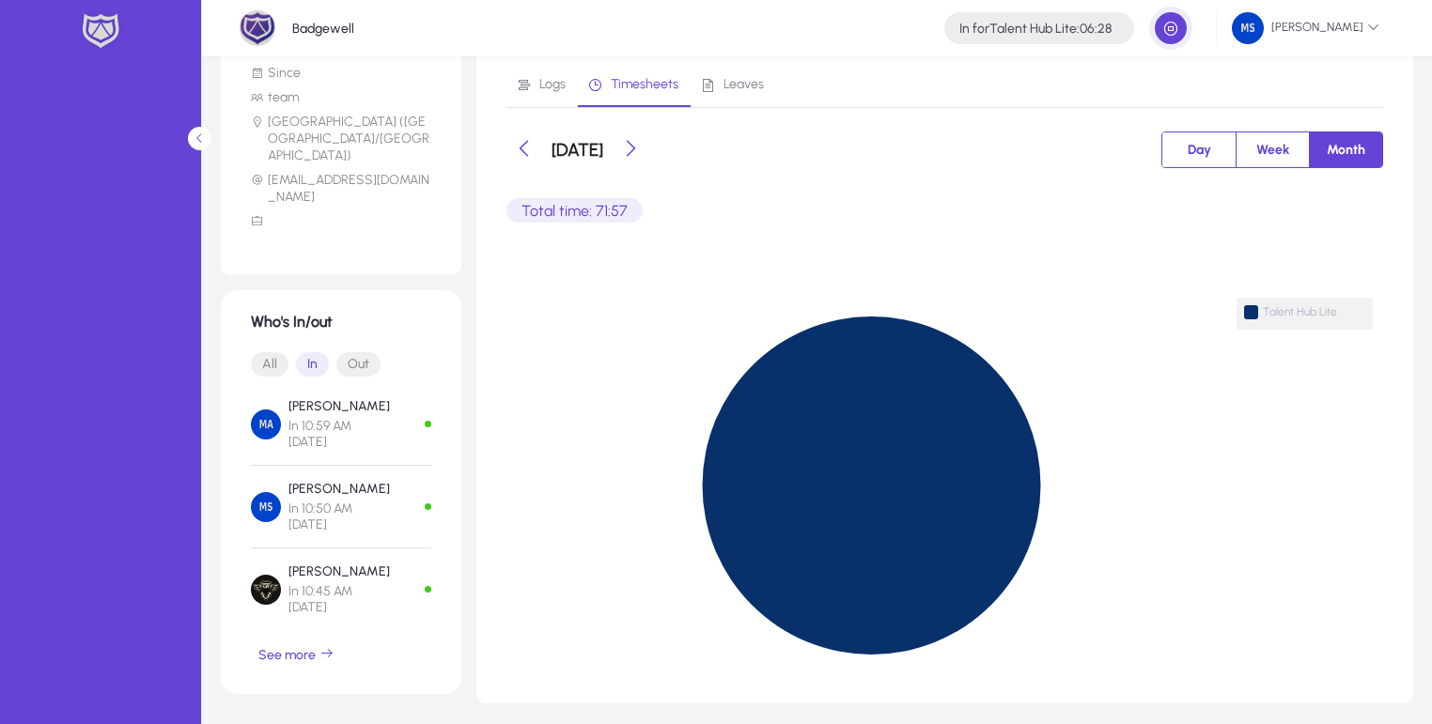
click at [1278, 140] on span "Week" at bounding box center [1272, 149] width 55 height 35
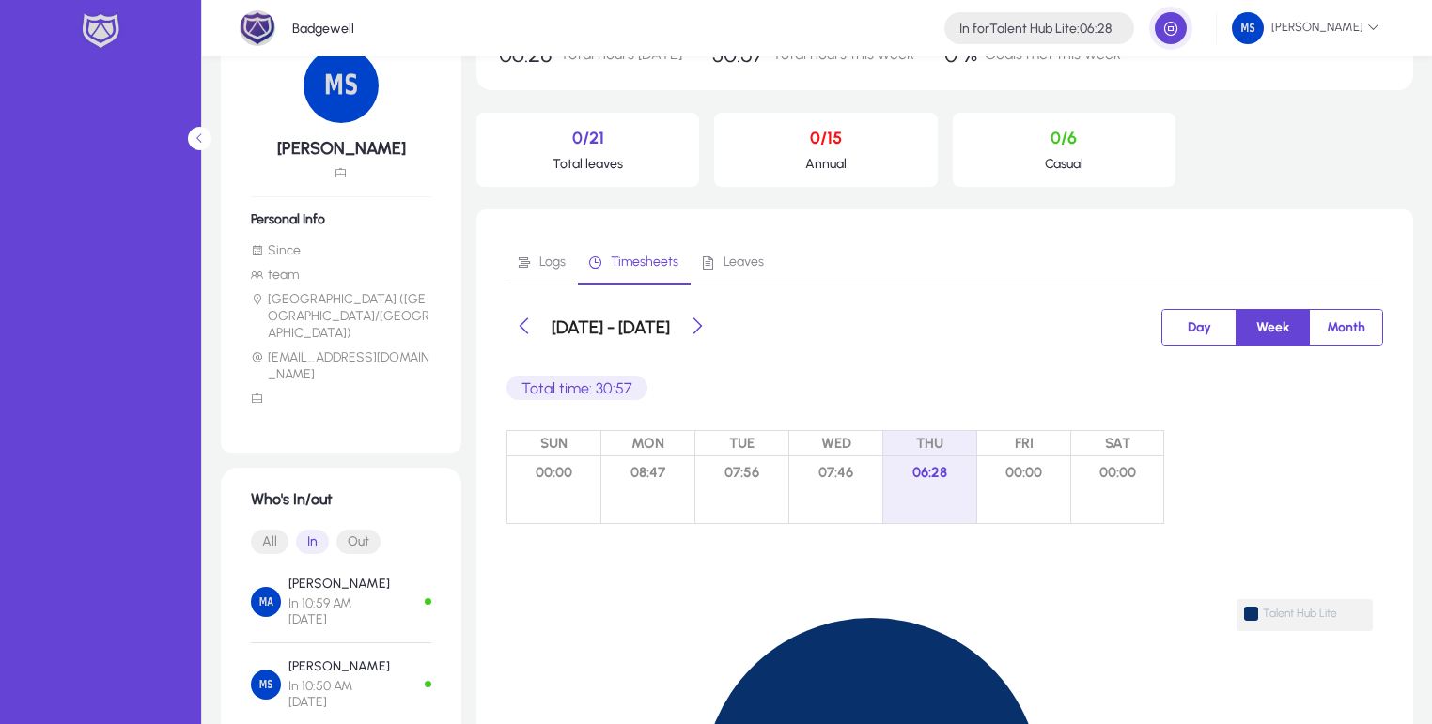
scroll to position [90, 0]
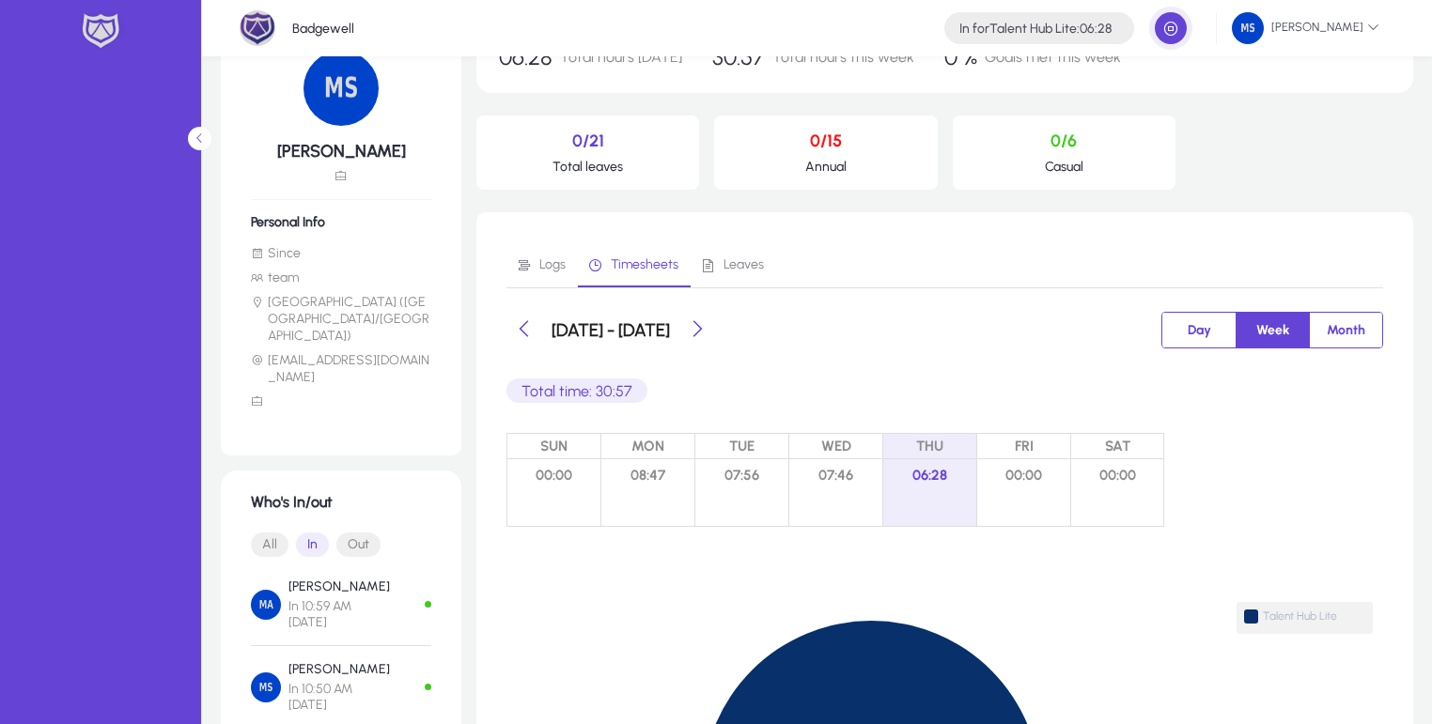
drag, startPoint x: 595, startPoint y: 387, endPoint x: 647, endPoint y: 395, distance: 53.1
click at [647, 395] on div "Total time: 30:57" at bounding box center [944, 376] width 876 height 54
click at [627, 390] on p "Total time: 30:57" at bounding box center [576, 391] width 141 height 24
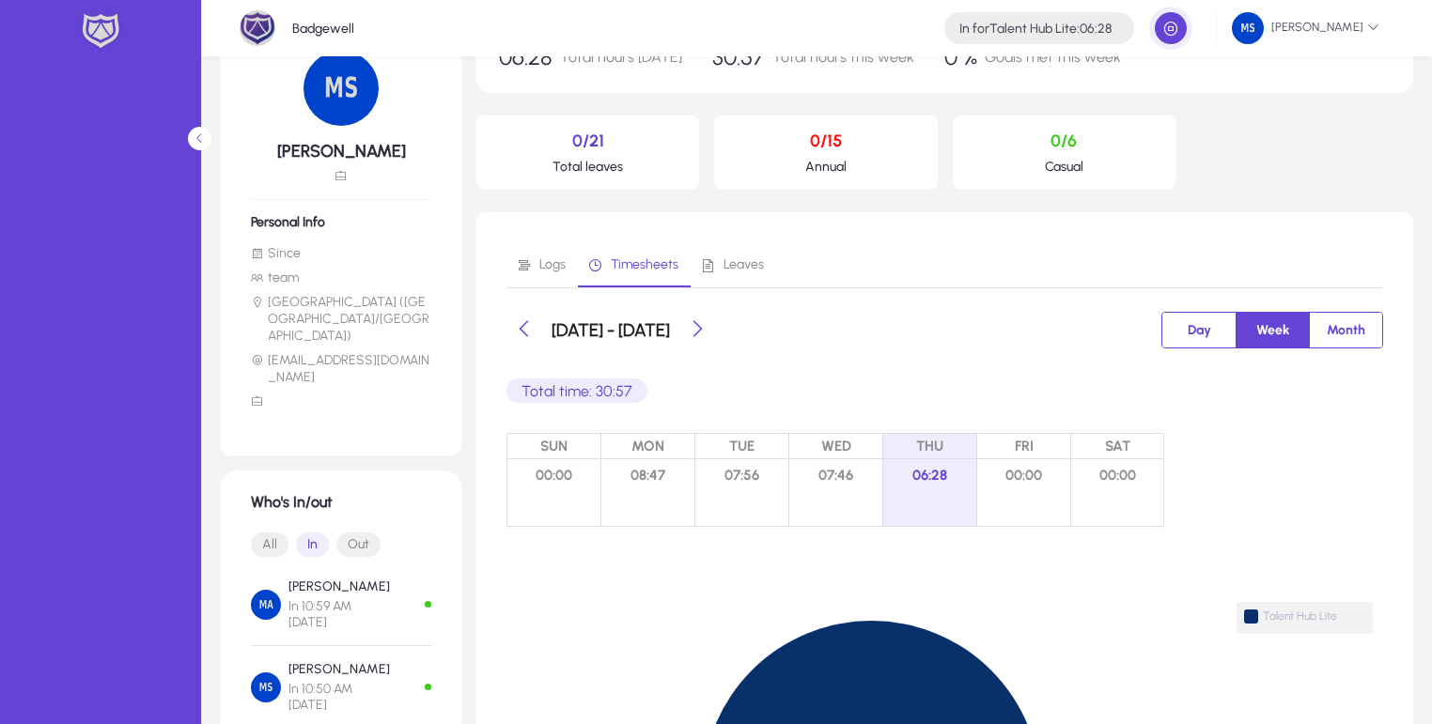
click at [684, 387] on div "Total time: 30:57" at bounding box center [944, 376] width 876 height 54
click at [599, 389] on p "Total time: 30:57" at bounding box center [576, 391] width 141 height 24
click at [654, 385] on div "Total time: 30:57" at bounding box center [944, 376] width 876 height 54
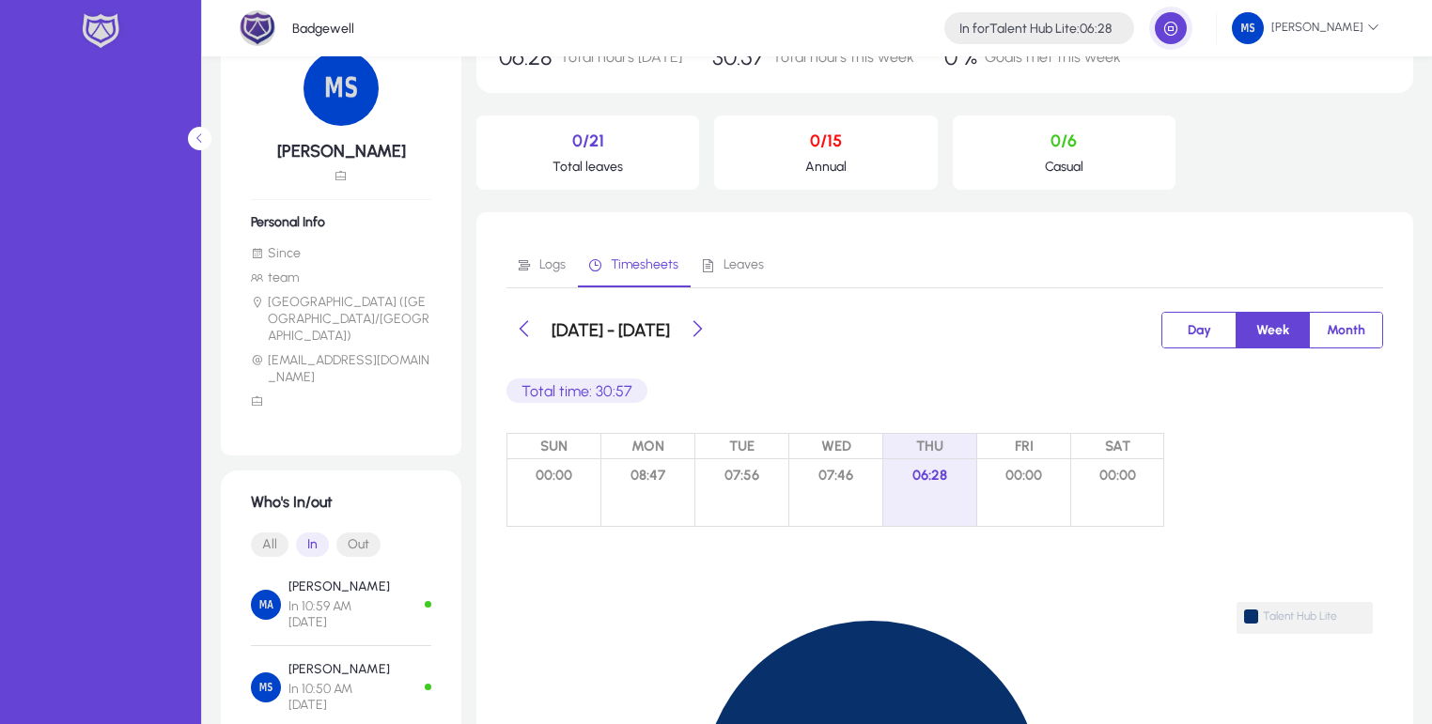
drag, startPoint x: 1043, startPoint y: 146, endPoint x: 1114, endPoint y: 186, distance: 82.0
click at [1131, 195] on div "06:28 Total hours [DATE] 30:57 Total hours this week 0 % Goals met this week 0/…" at bounding box center [944, 514] width 937 height 987
click at [1080, 169] on p "Casual" at bounding box center [1064, 167] width 193 height 16
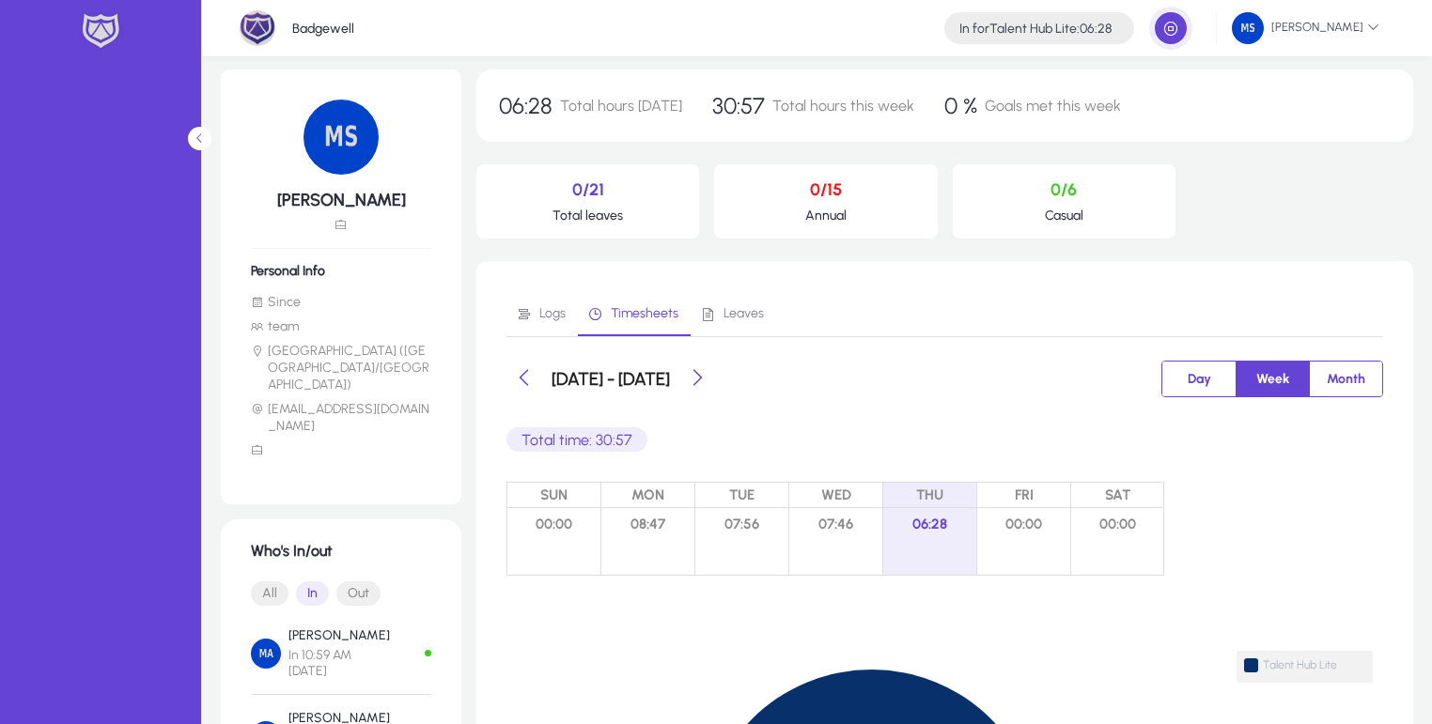
scroll to position [0, 0]
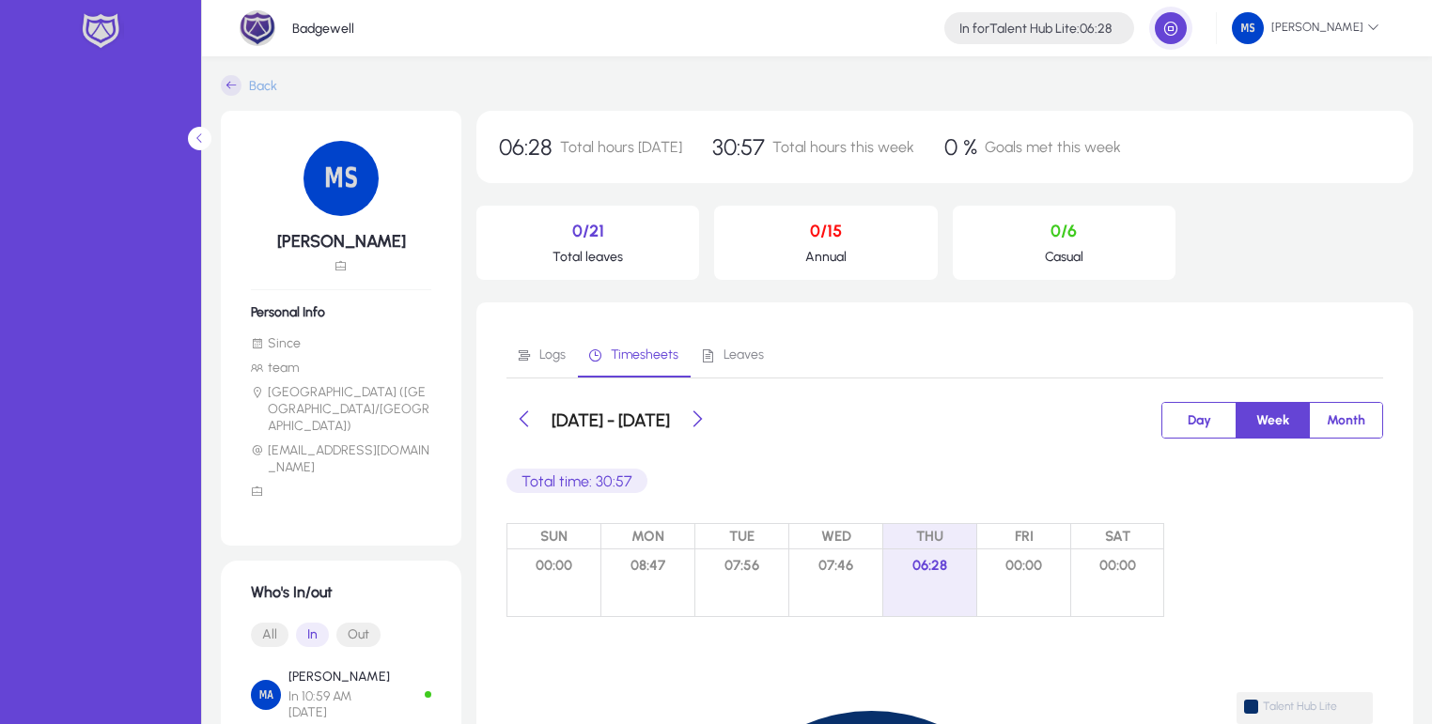
click at [1008, 145] on span "Goals met this week" at bounding box center [1052, 147] width 136 height 18
click at [1078, 139] on span "Goals met this week" at bounding box center [1052, 147] width 136 height 18
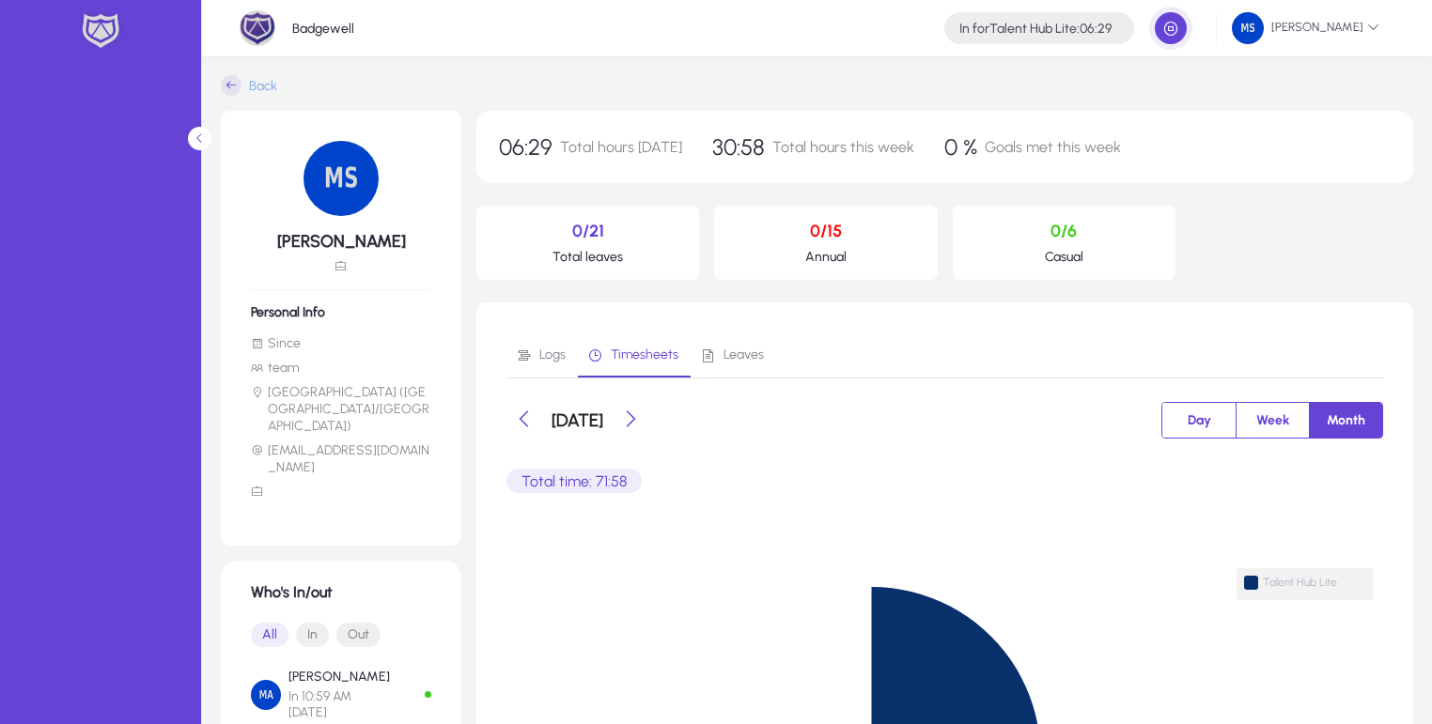
click at [1272, 426] on span "Week" at bounding box center [1272, 420] width 55 height 35
